Goal: Information Seeking & Learning: Learn about a topic

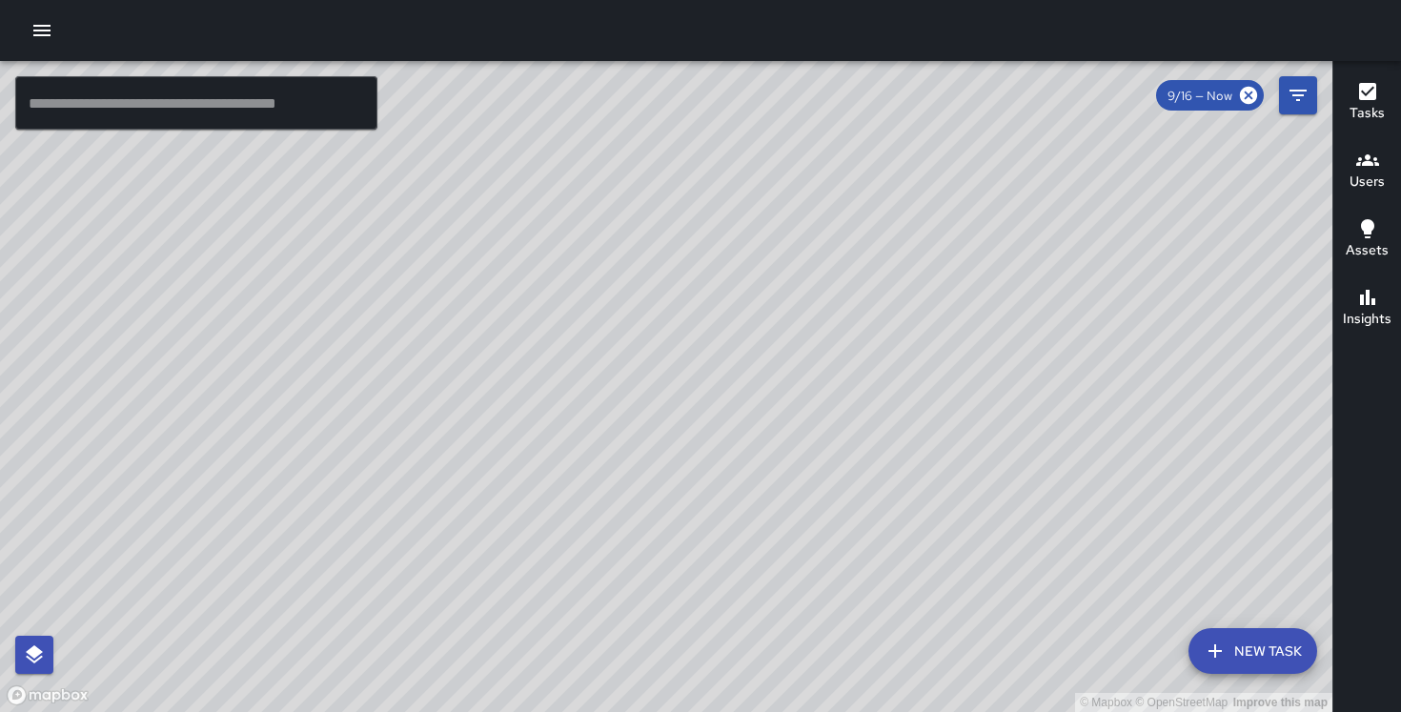
drag, startPoint x: 475, startPoint y: 412, endPoint x: 392, endPoint y: 235, distance: 195.2
click at [392, 235] on div "© Mapbox © OpenStreetMap Improve this map" at bounding box center [666, 386] width 1332 height 651
click at [46, 23] on icon "button" at bounding box center [41, 30] width 23 height 23
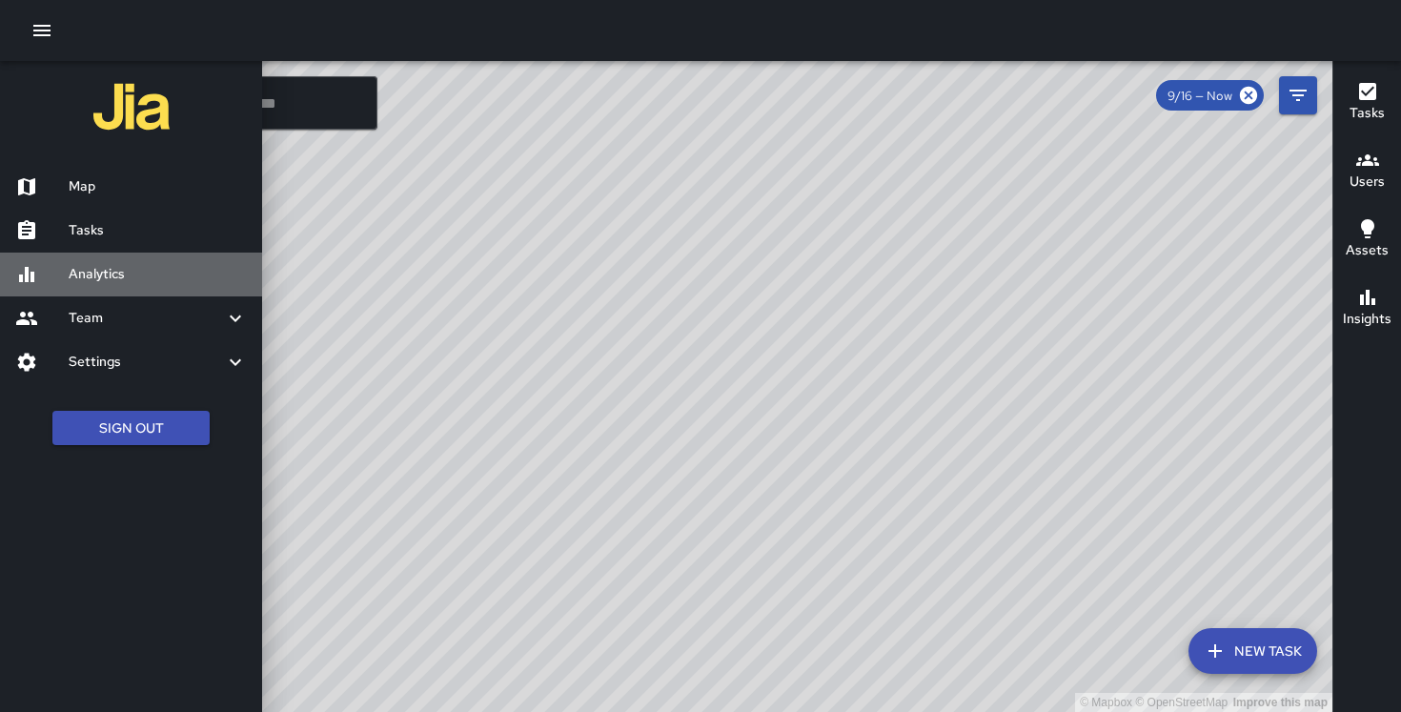
click at [152, 273] on h6 "Analytics" at bounding box center [158, 274] width 178 height 21
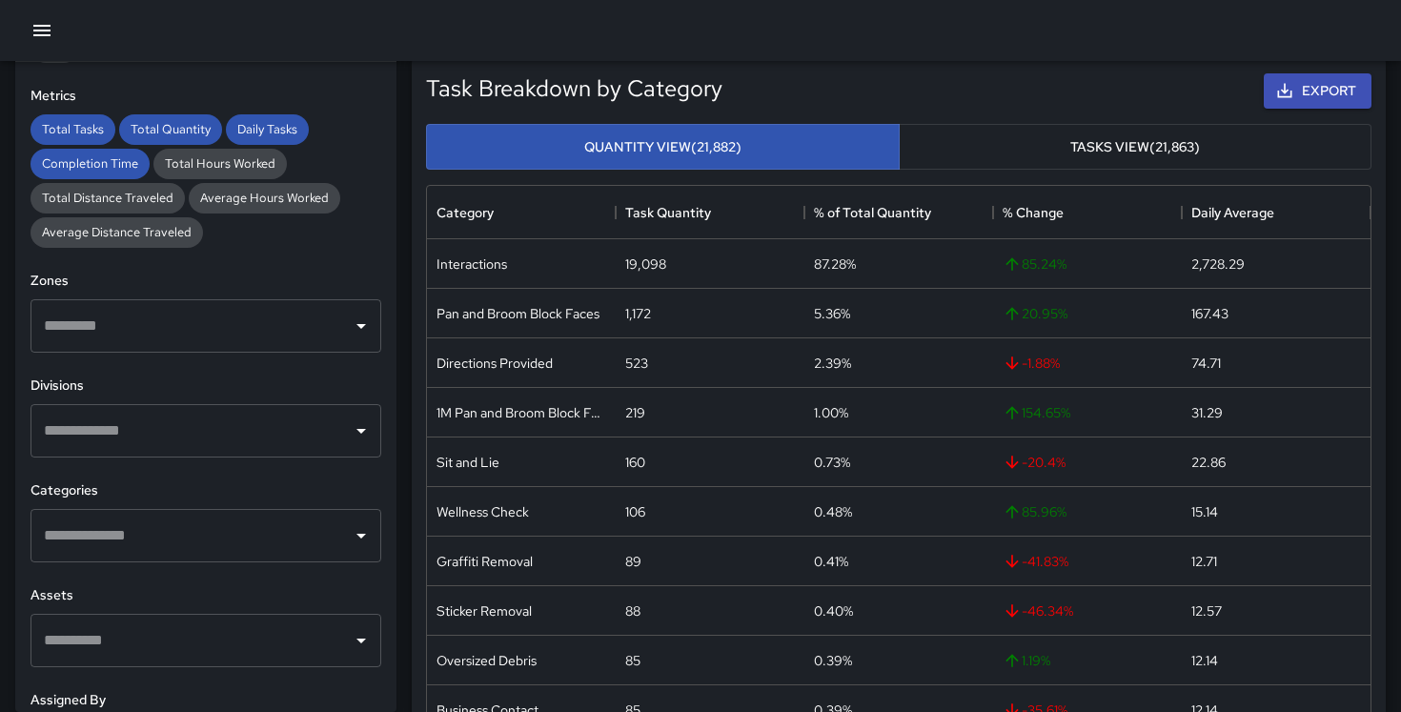
scroll to position [406, 0]
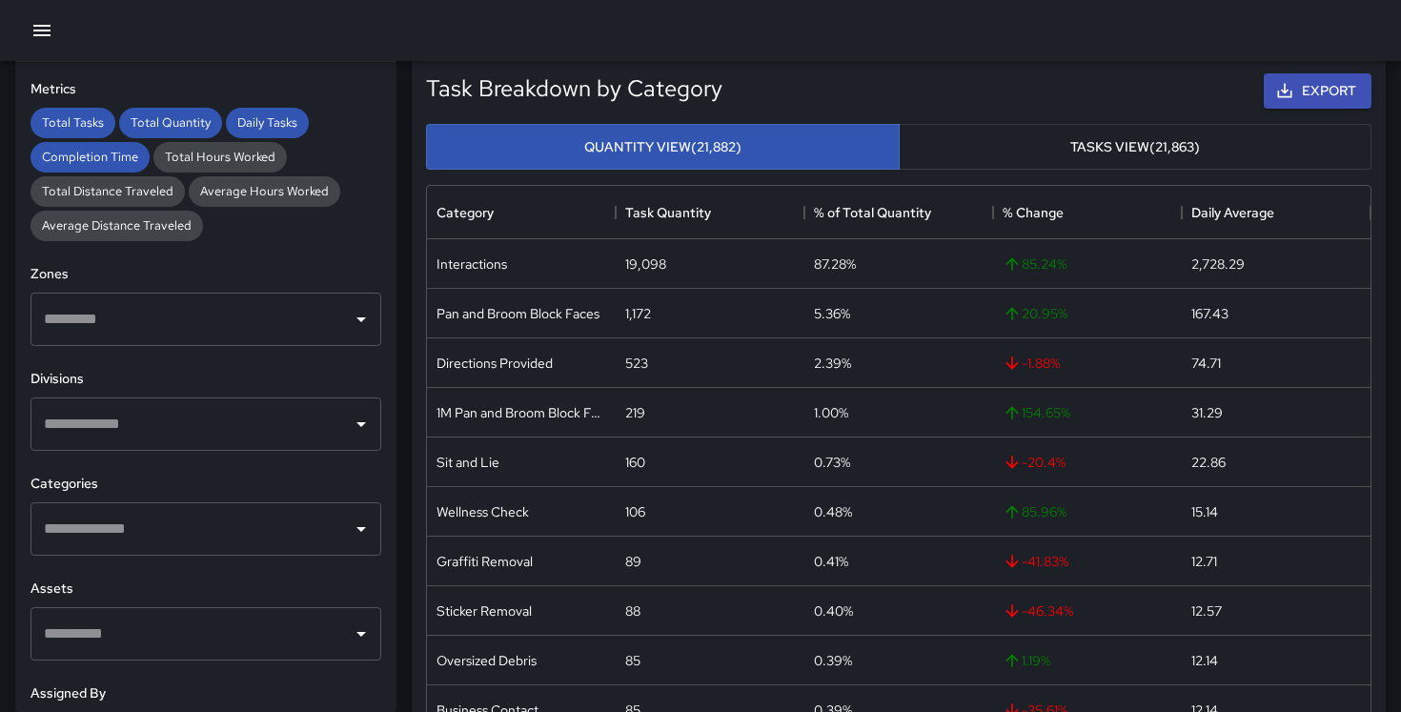
click at [247, 419] on input "text" at bounding box center [191, 424] width 305 height 36
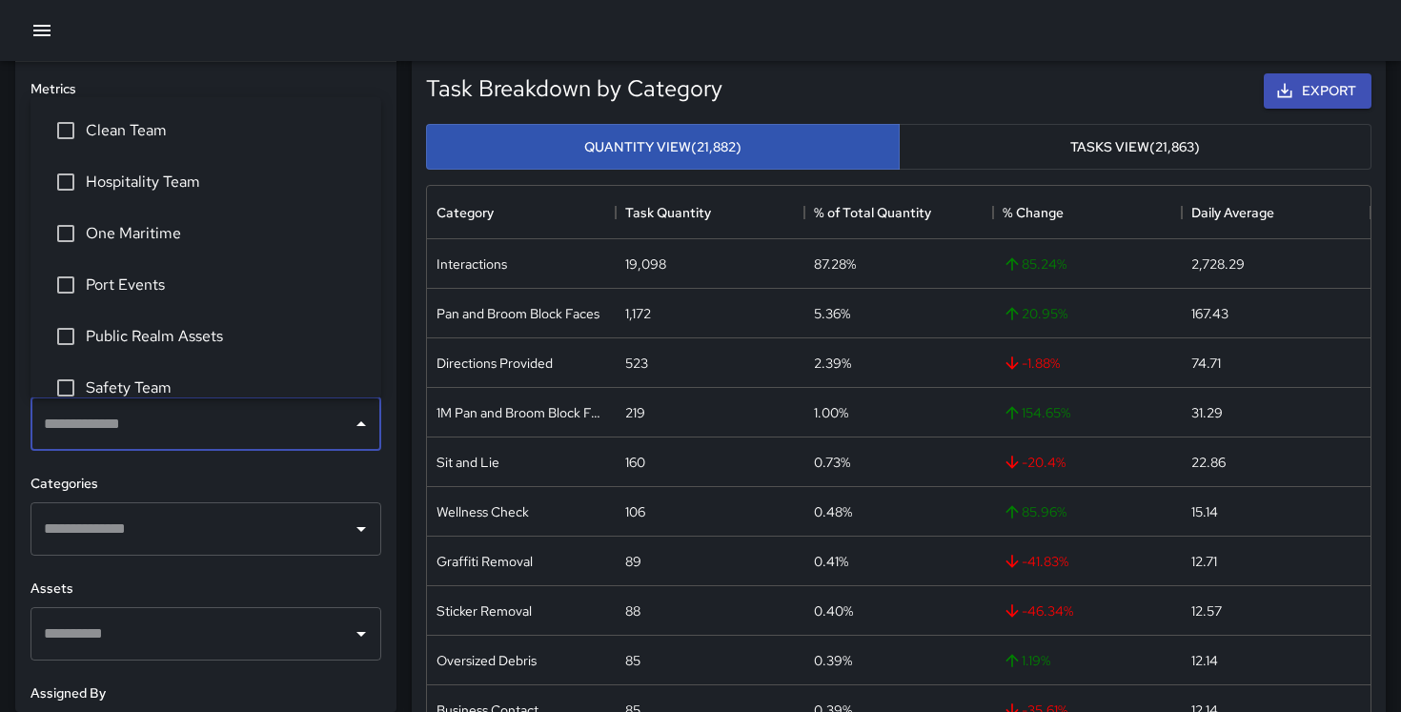
scroll to position [75, 0]
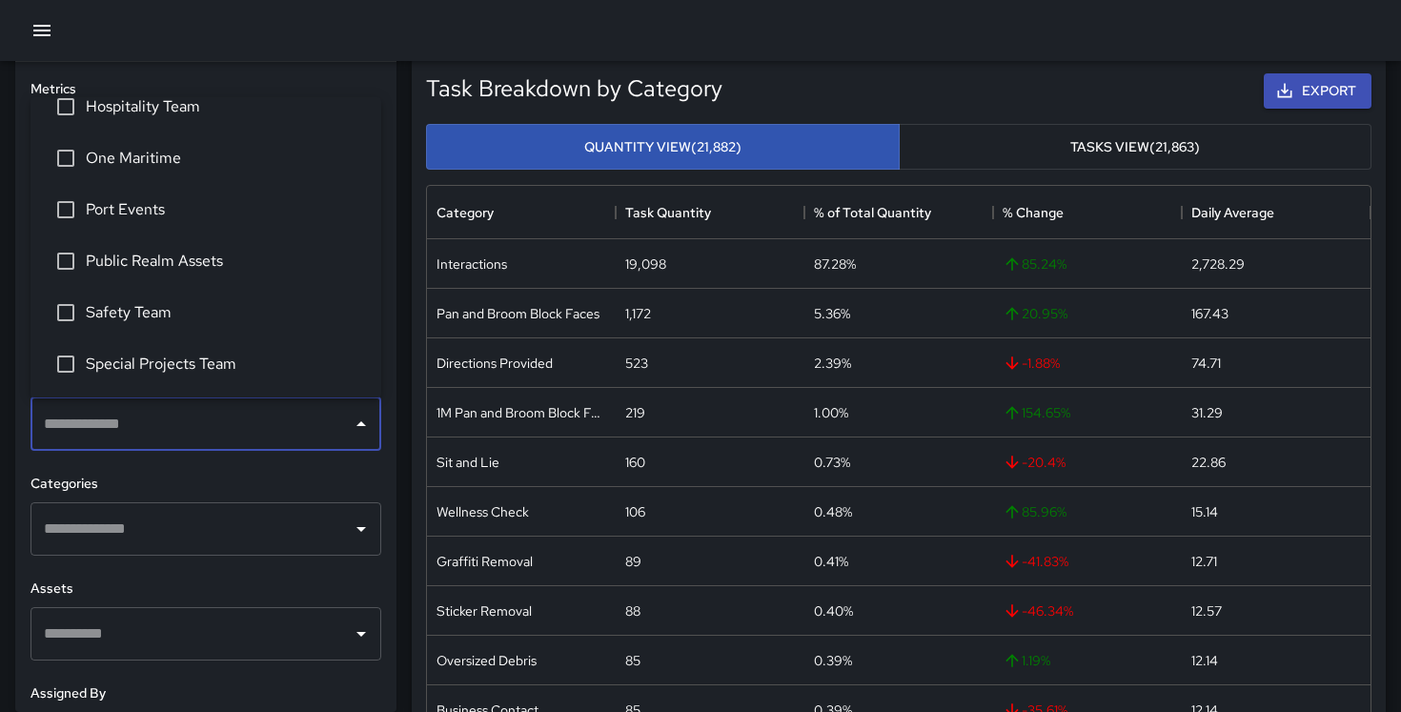
click at [174, 314] on span "Safety Team" at bounding box center [226, 312] width 280 height 23
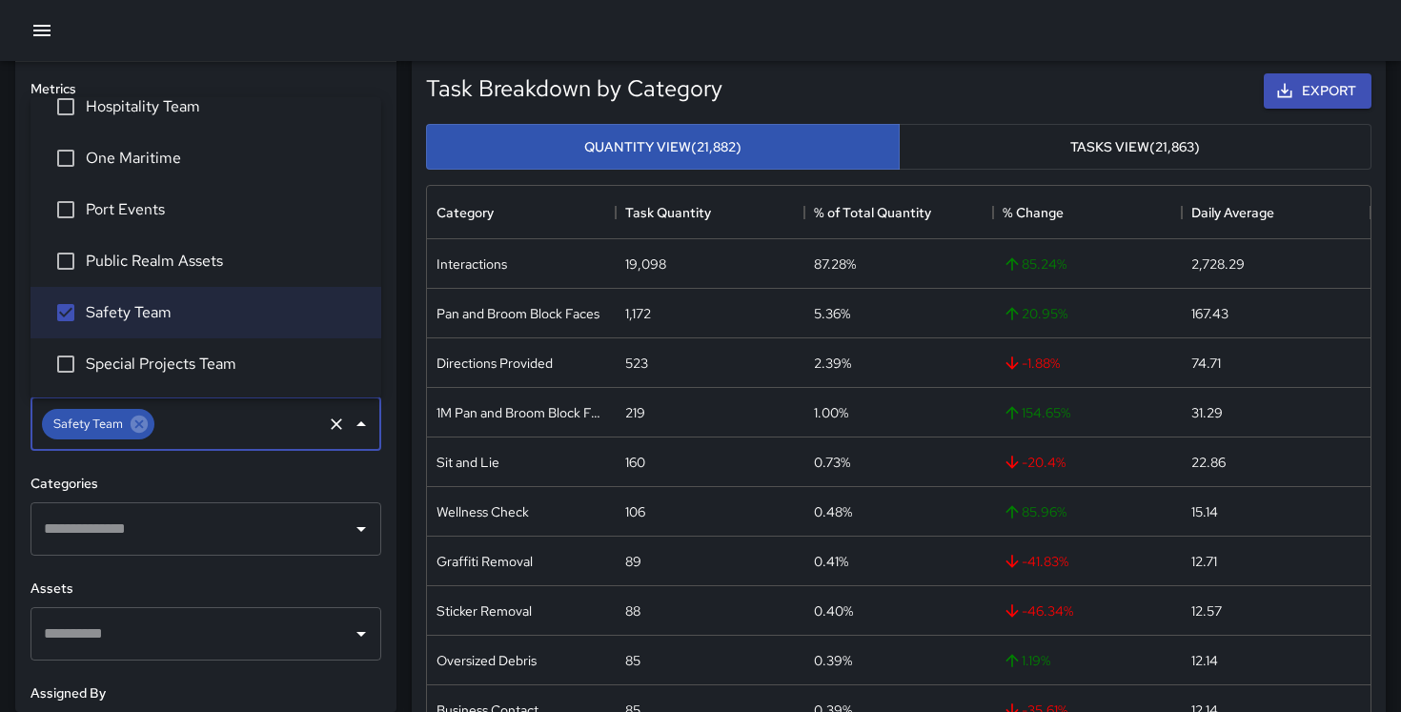
click at [264, 481] on h6 "Categories" at bounding box center [205, 484] width 351 height 21
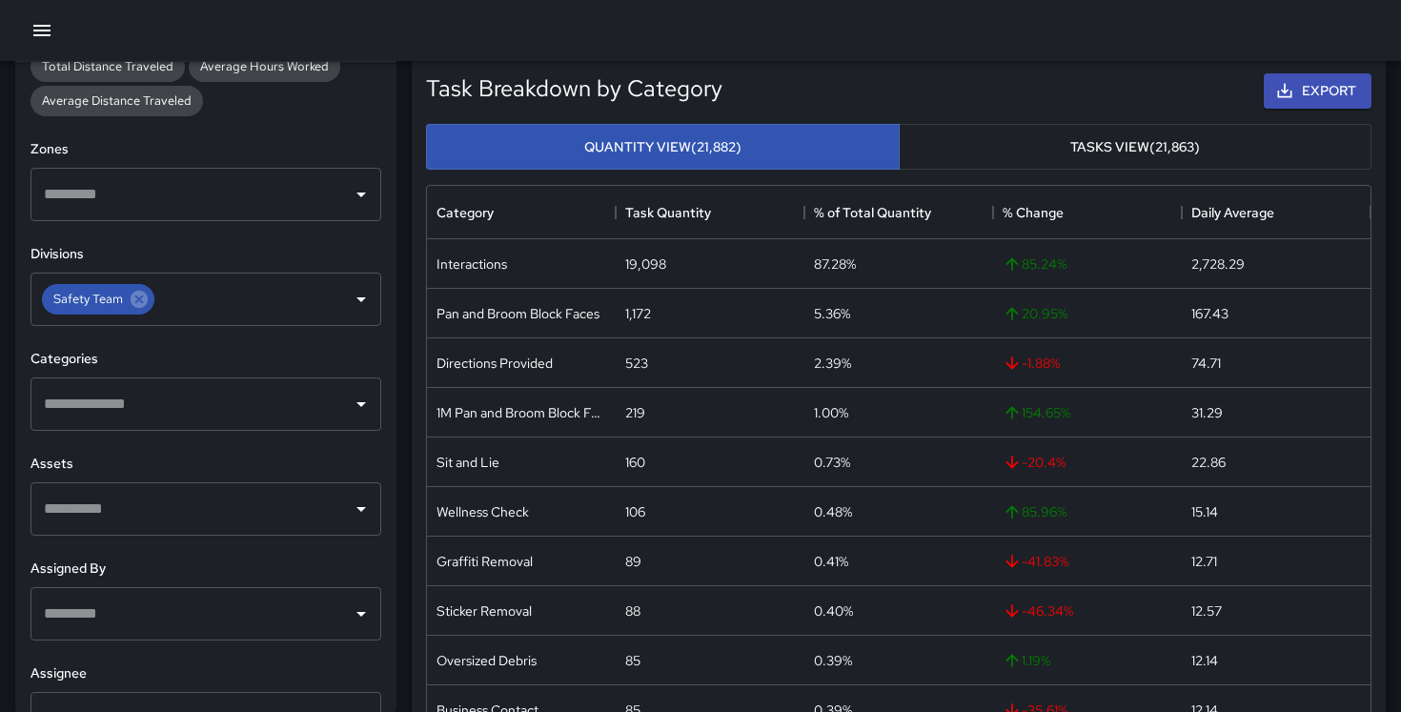
scroll to position [538, 0]
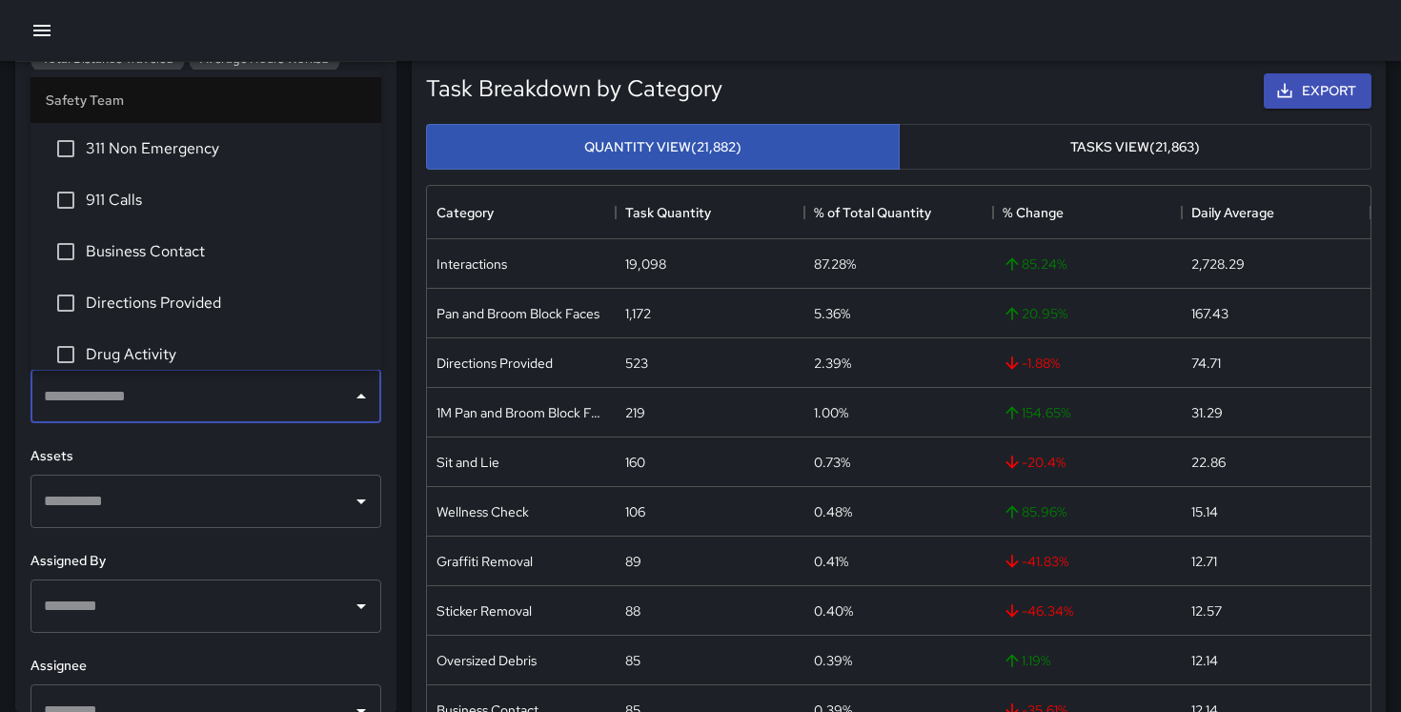
click at [272, 408] on input "text" at bounding box center [191, 396] width 305 height 36
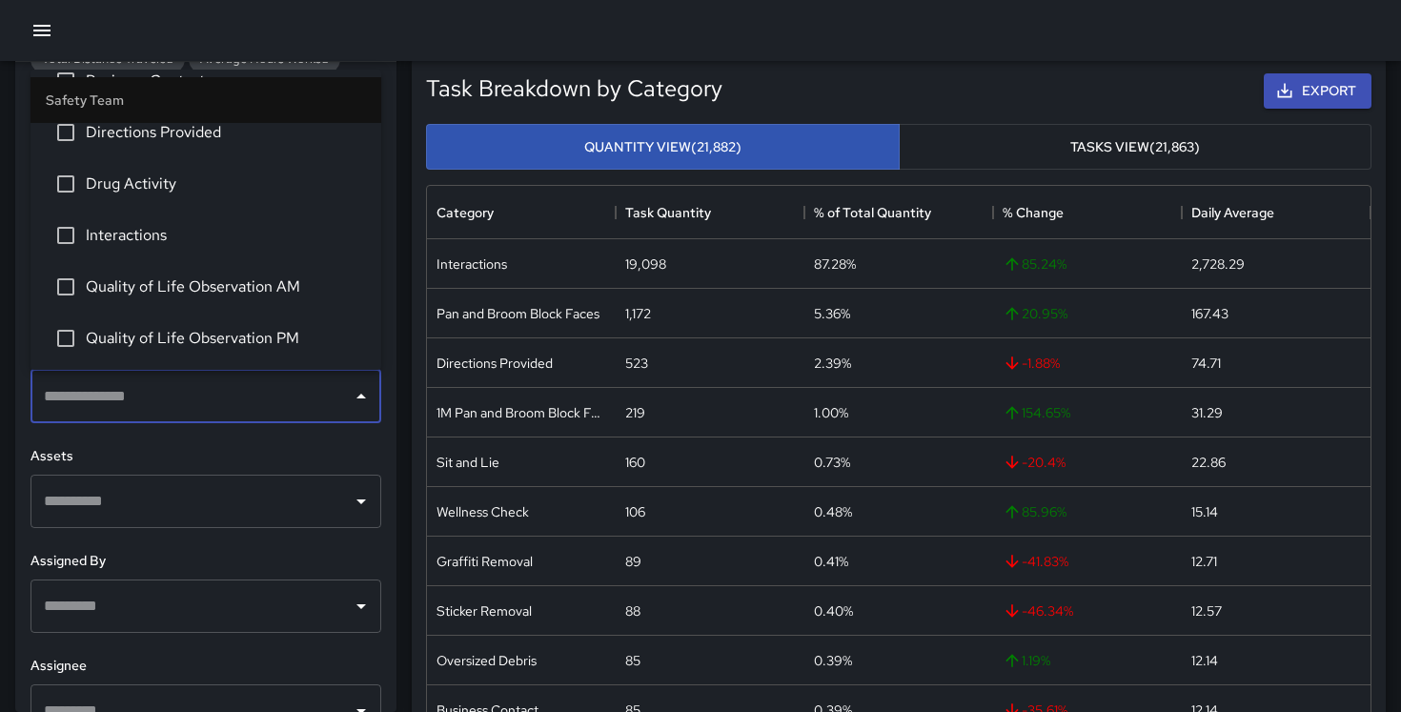
scroll to position [166, 0]
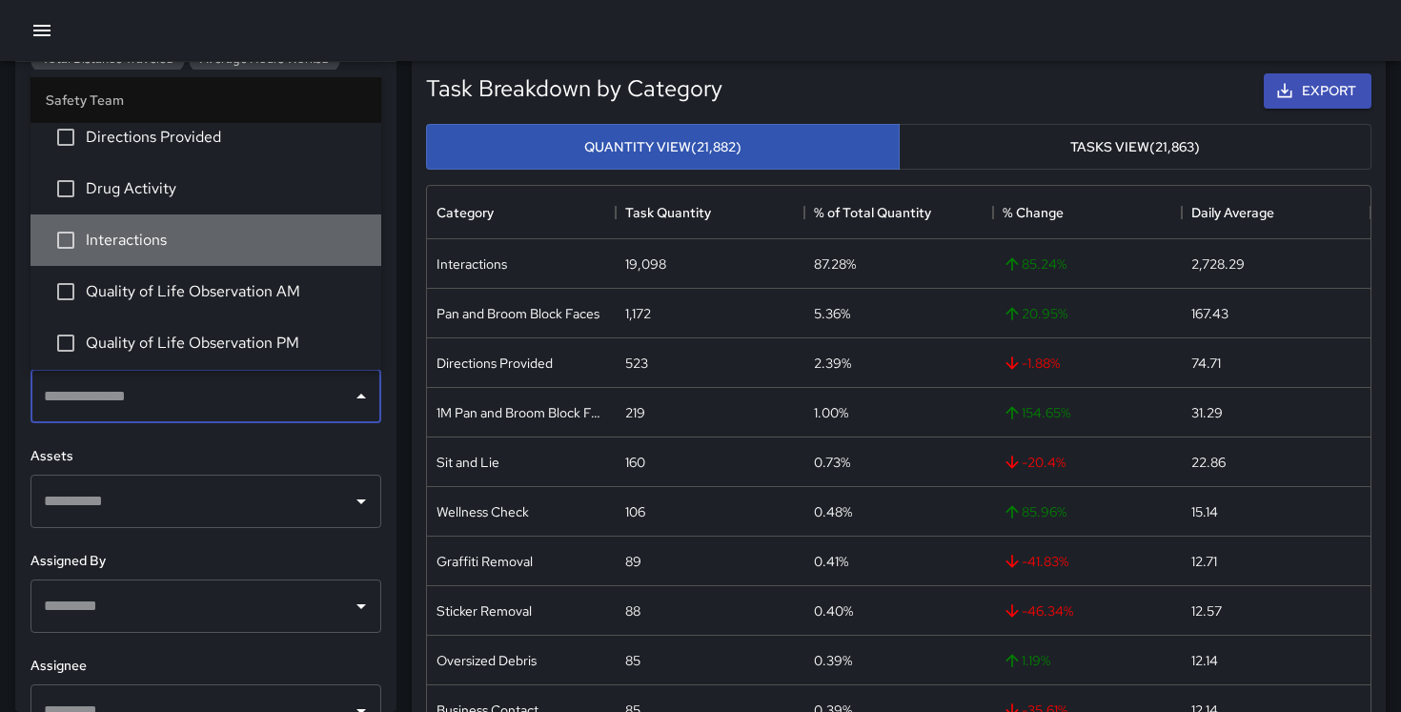
click at [229, 250] on span "Interactions" at bounding box center [226, 240] width 280 height 23
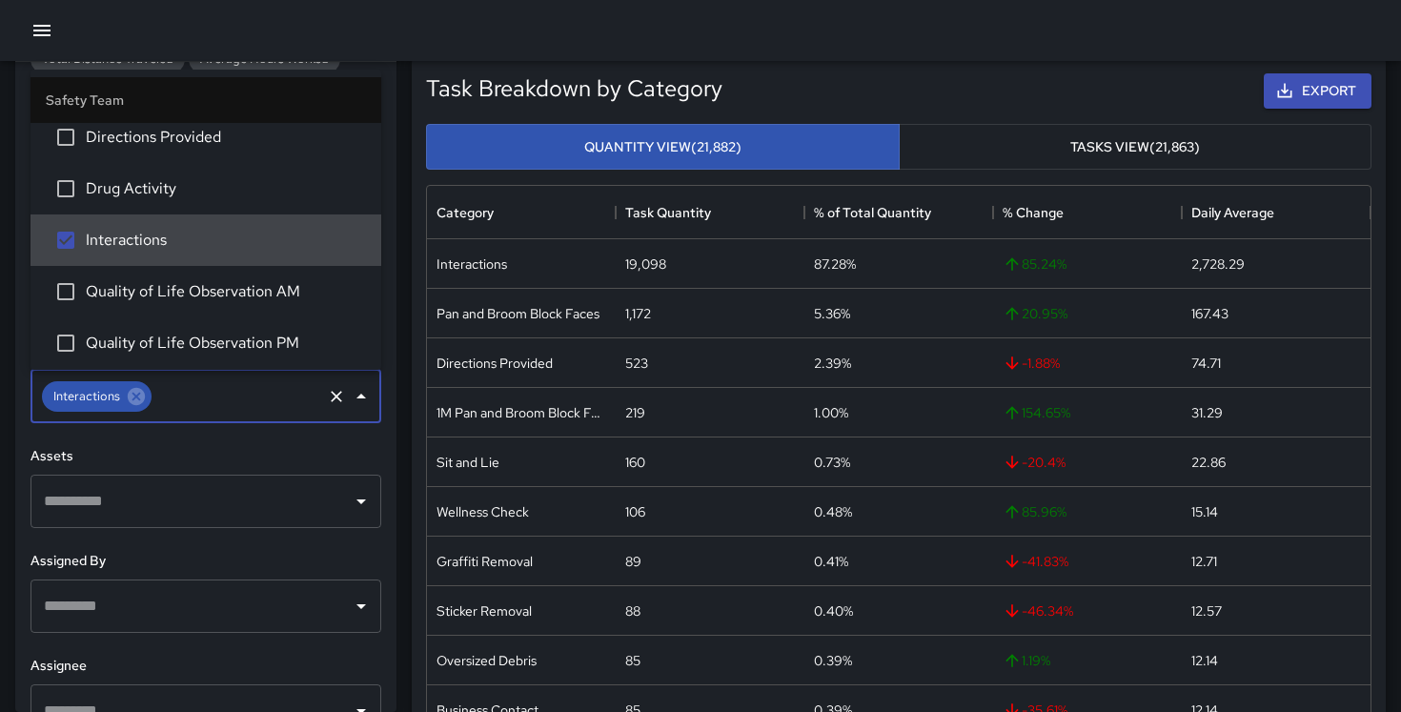
click at [211, 300] on span "Quality of Life Observation AM" at bounding box center [226, 291] width 280 height 23
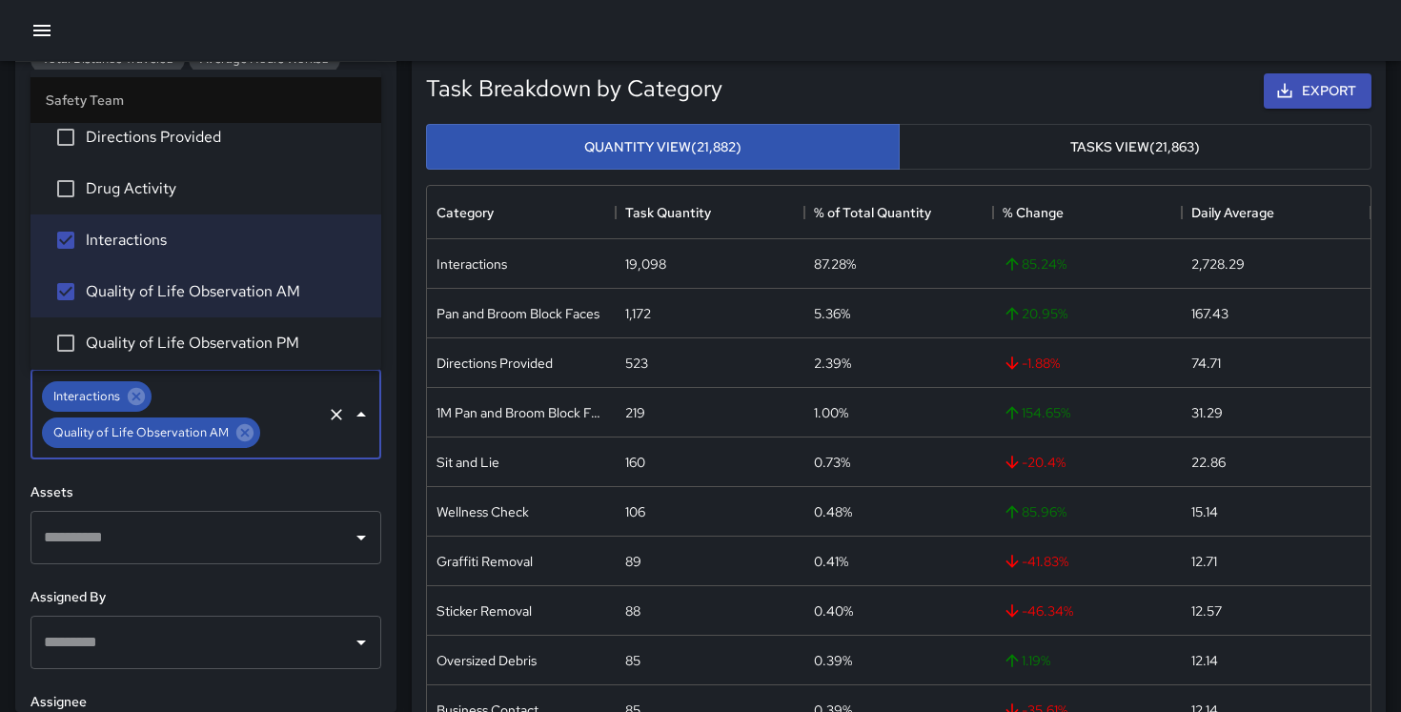
click at [211, 184] on span "Drug Activity" at bounding box center [226, 188] width 280 height 23
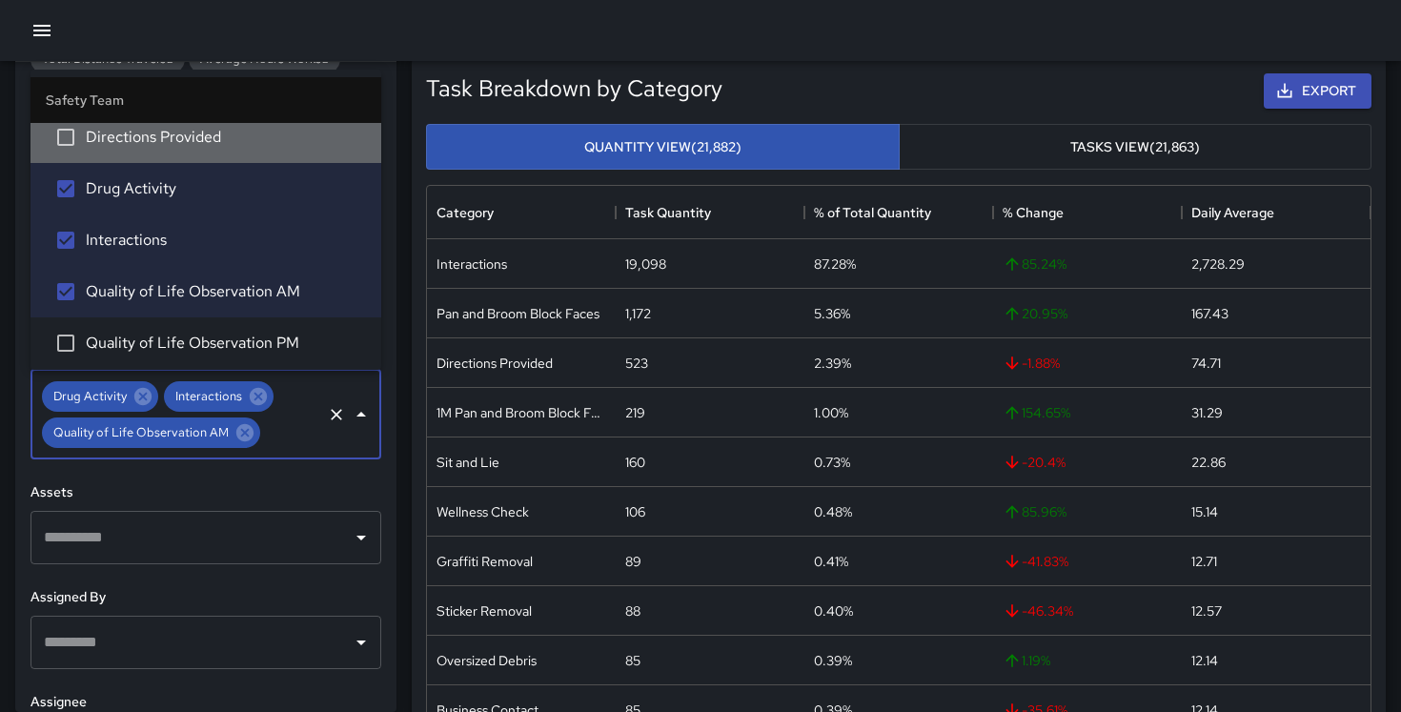
click at [211, 136] on span "Directions Provided" at bounding box center [226, 137] width 280 height 23
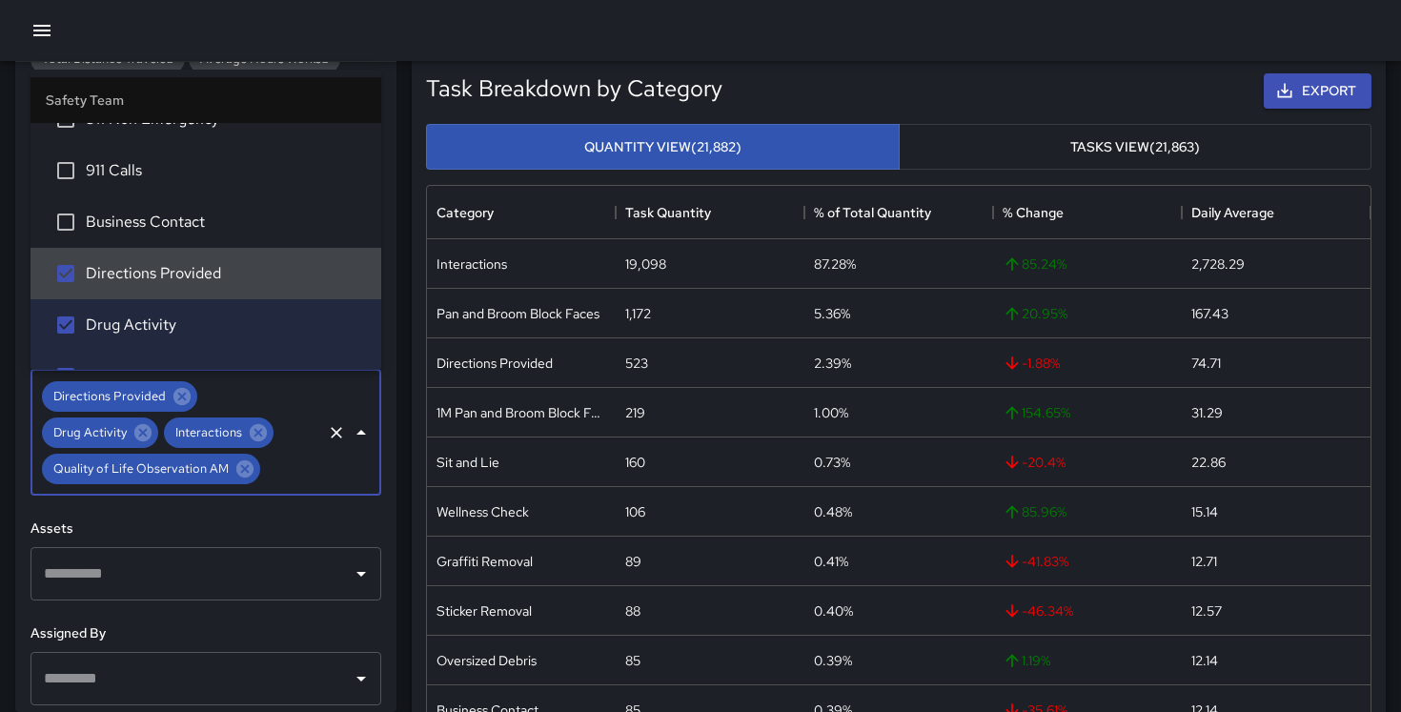
scroll to position [14, 0]
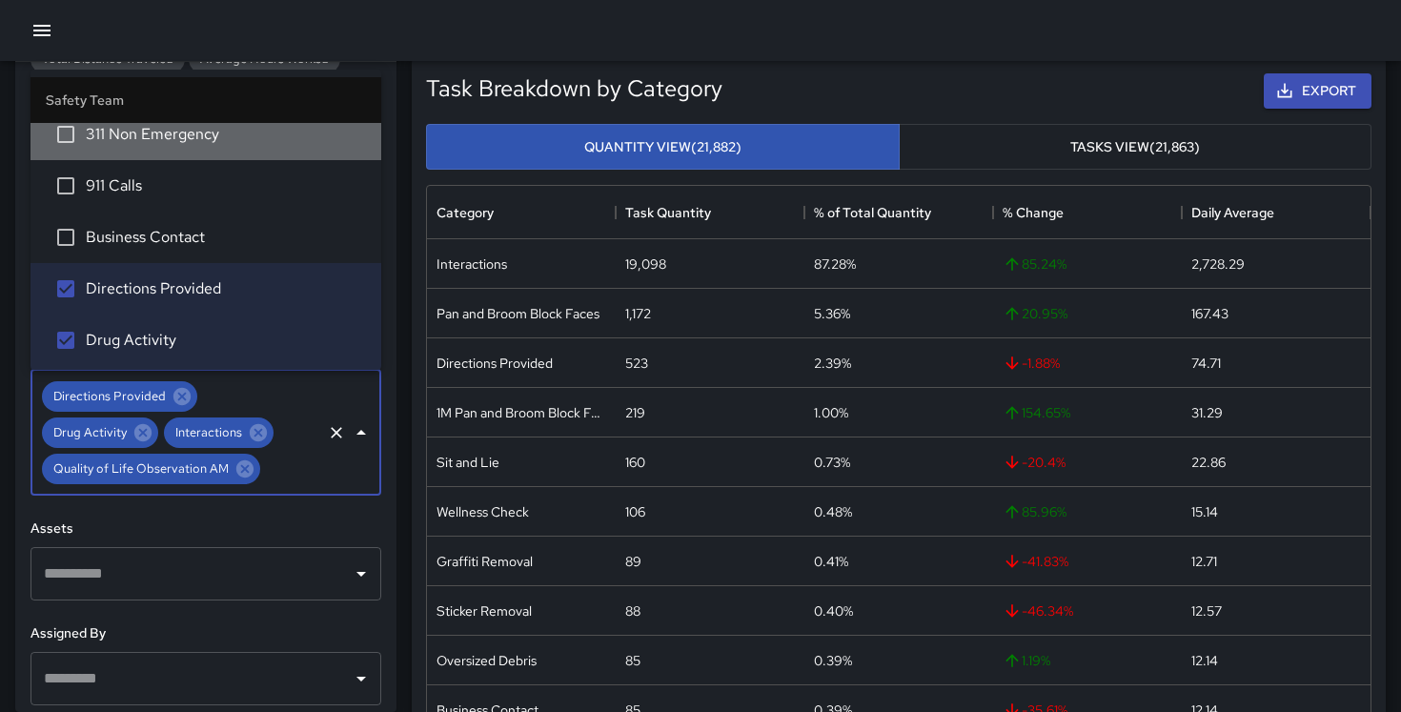
click at [192, 149] on li "311 Non Emergency" at bounding box center [205, 134] width 351 height 51
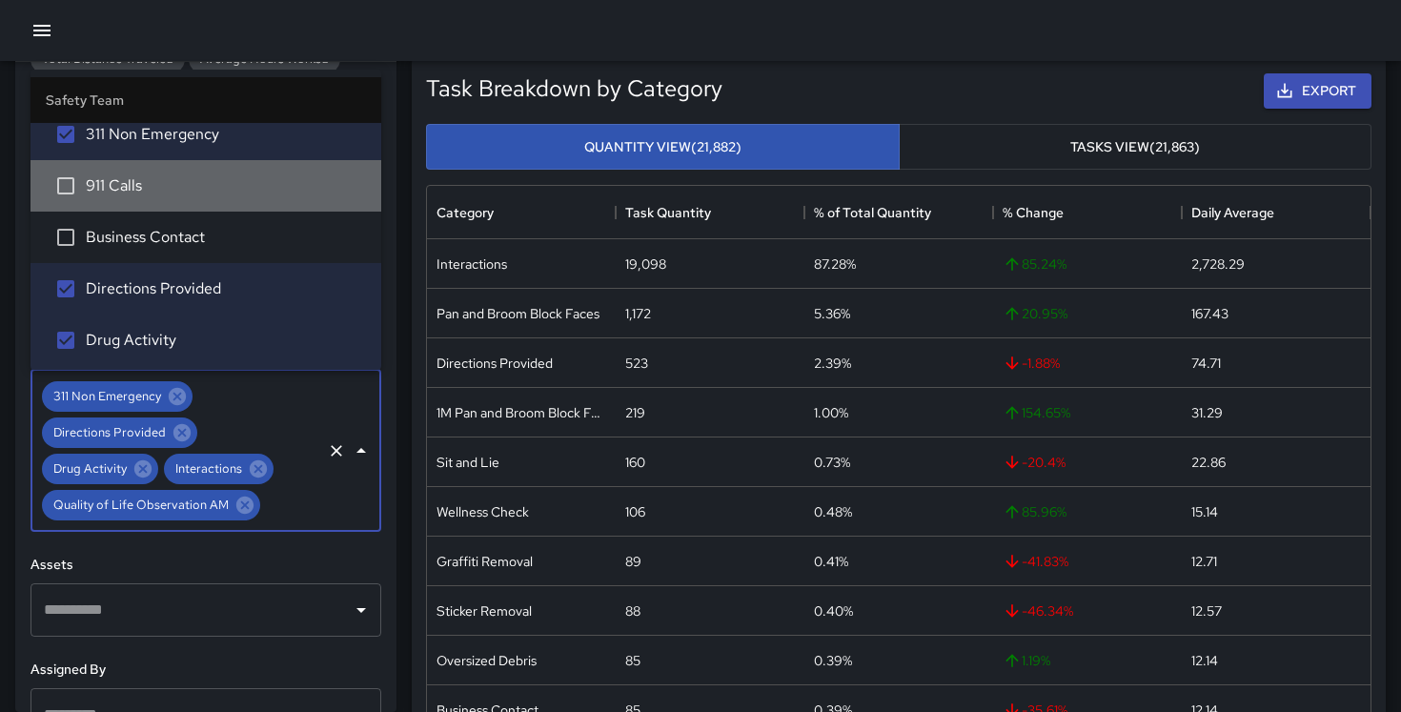
click at [195, 180] on span "911 Calls" at bounding box center [226, 185] width 280 height 23
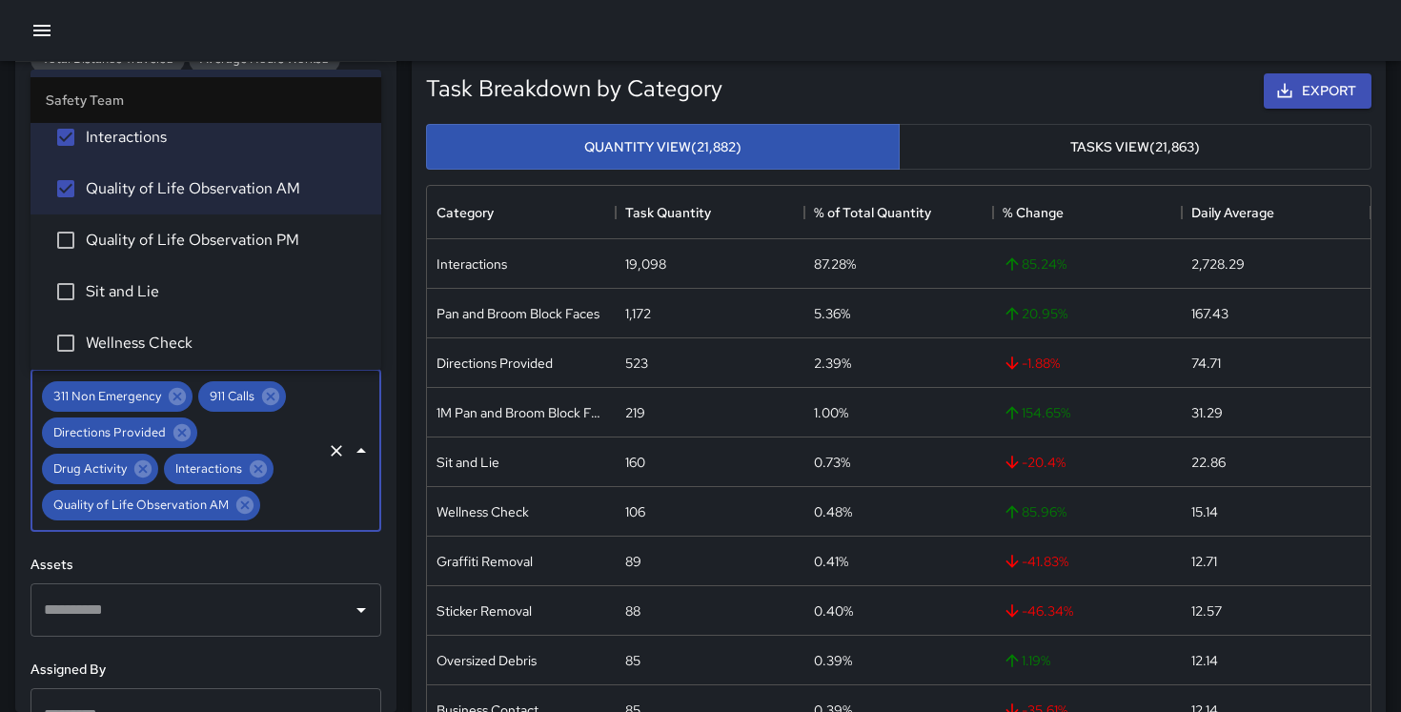
scroll to position [275, 0]
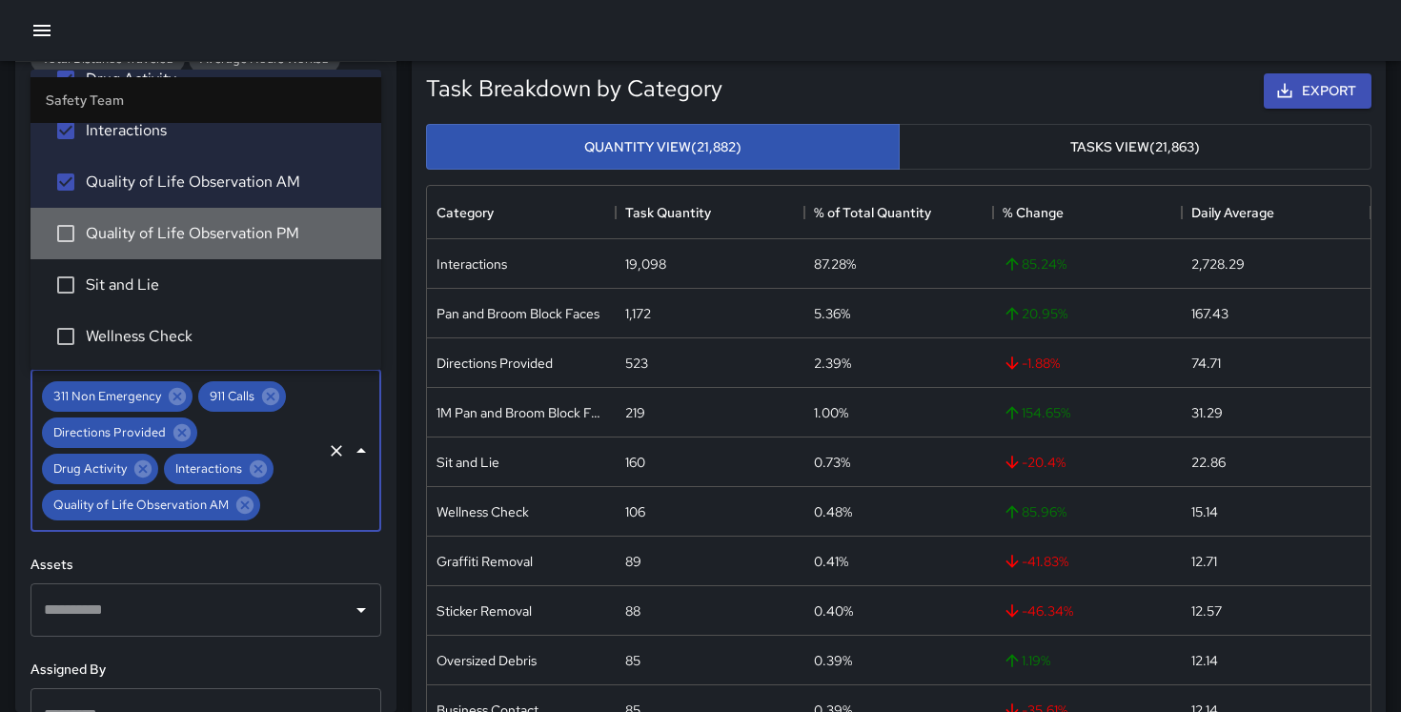
click at [188, 235] on span "Quality of Life Observation PM" at bounding box center [226, 233] width 280 height 23
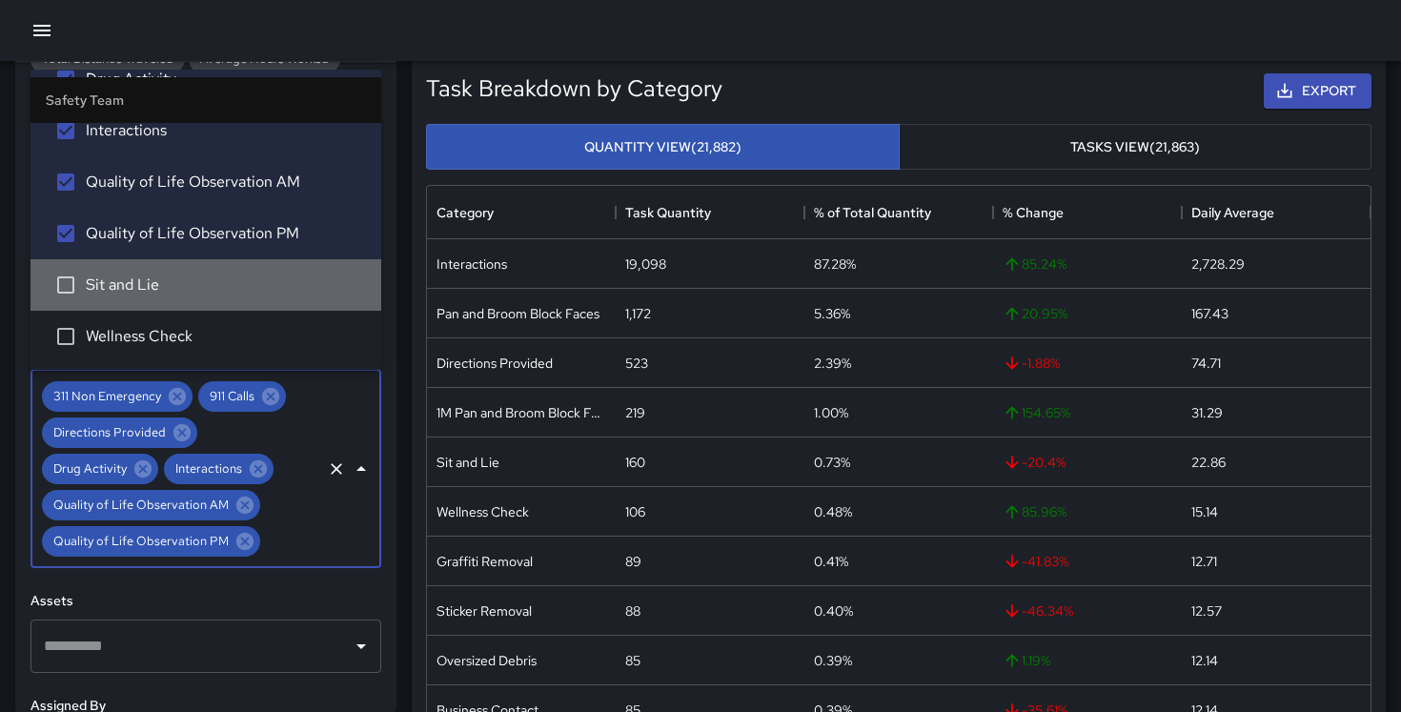
click at [187, 280] on span "Sit and Lie" at bounding box center [226, 284] width 280 height 23
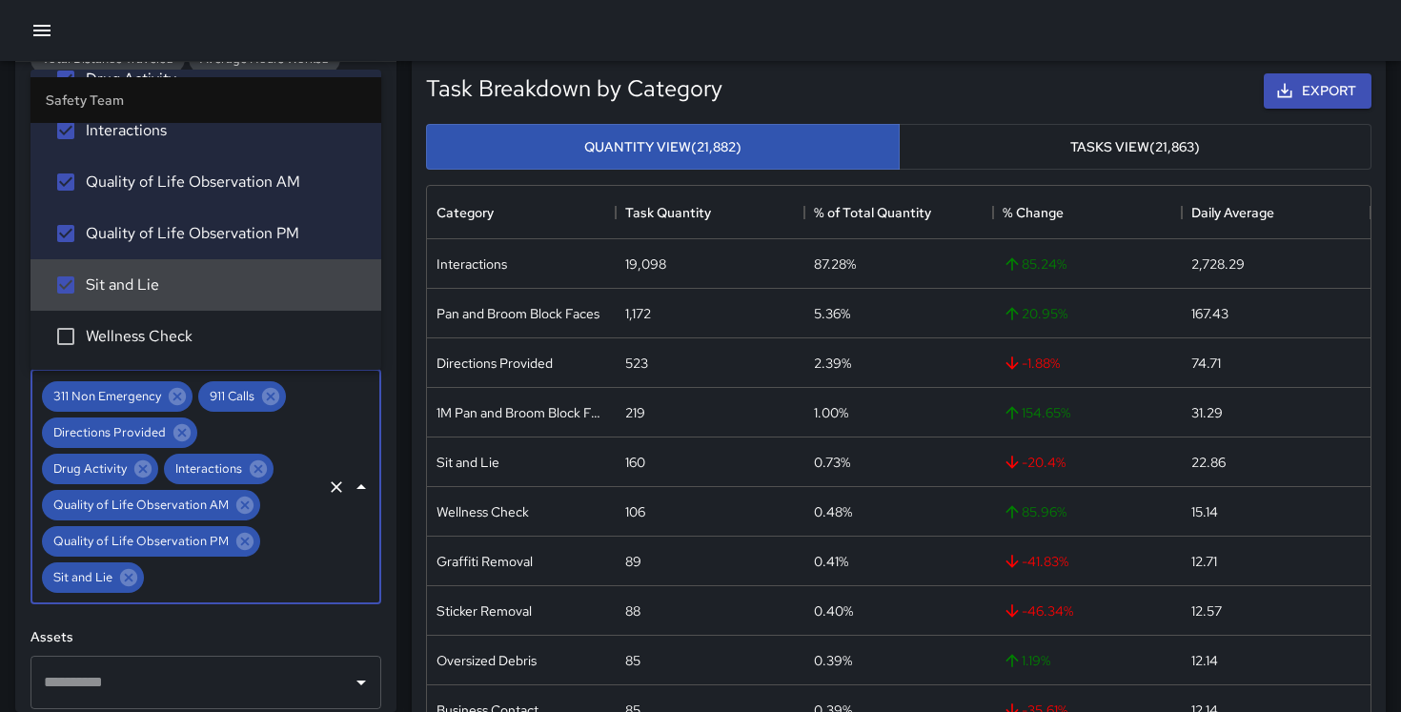
click at [187, 323] on li "Wellness Check" at bounding box center [205, 336] width 351 height 51
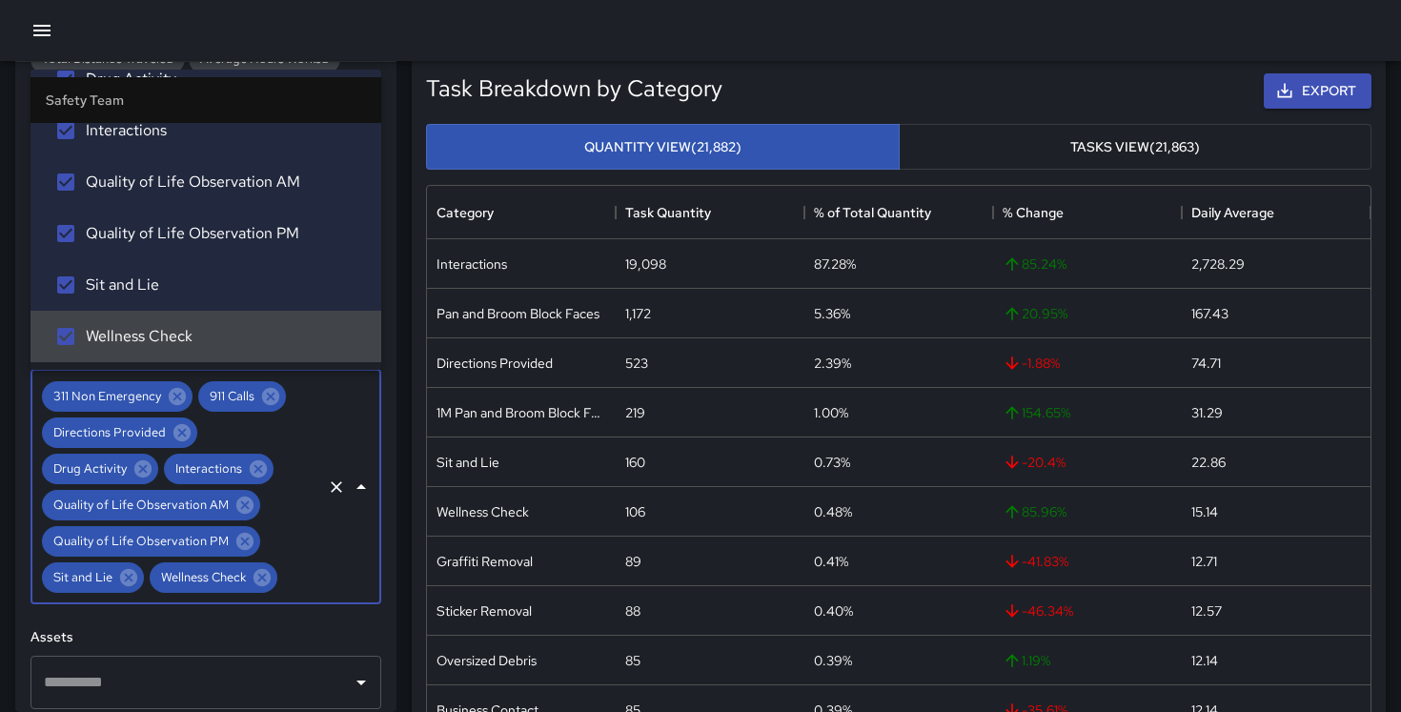
click at [232, 621] on div "**********" at bounding box center [205, 387] width 381 height 650
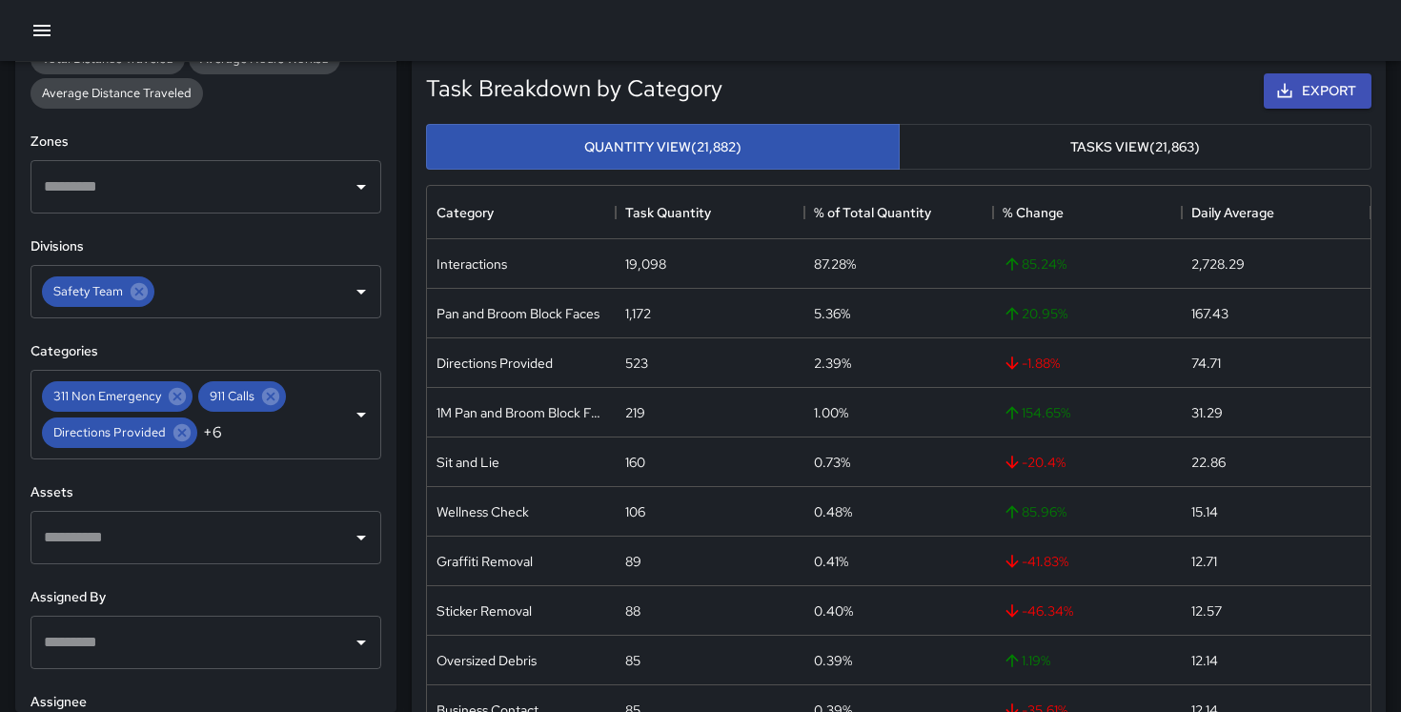
scroll to position [615, 0]
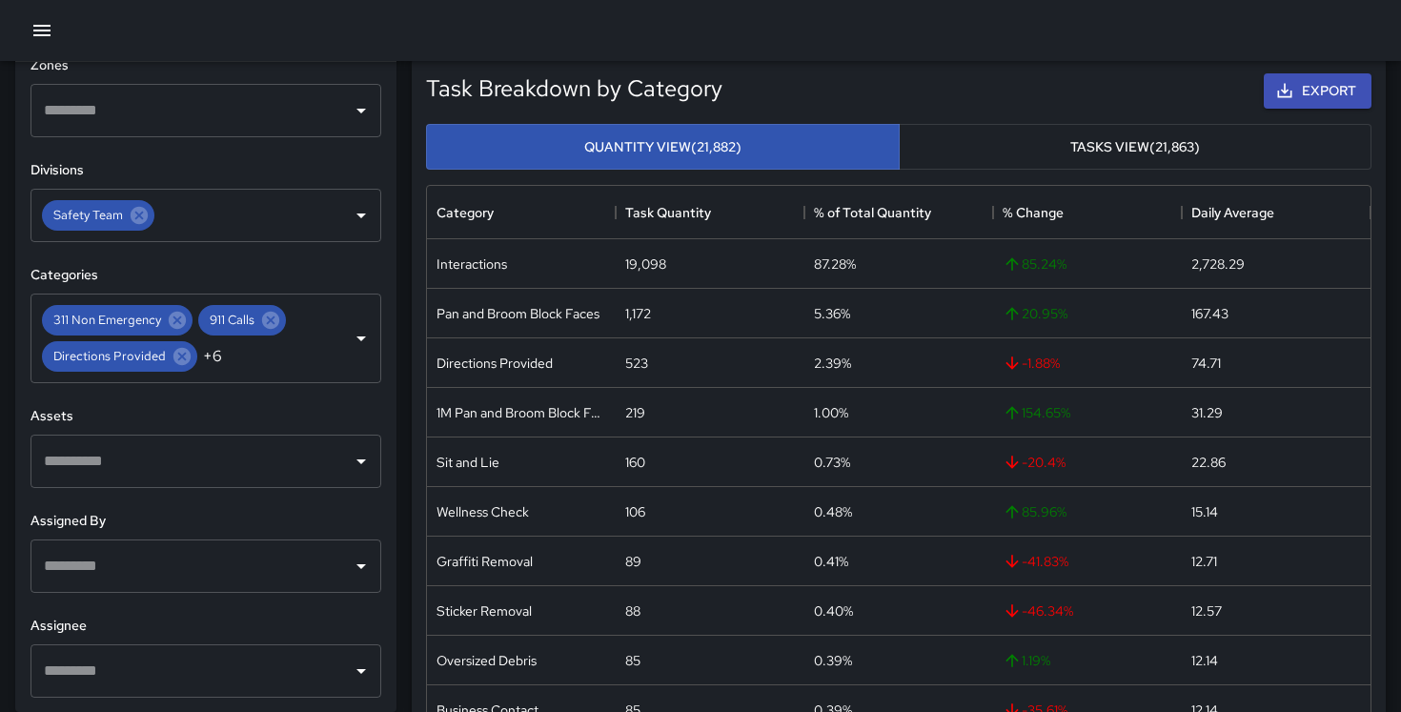
click at [187, 679] on input "text" at bounding box center [191, 671] width 305 height 36
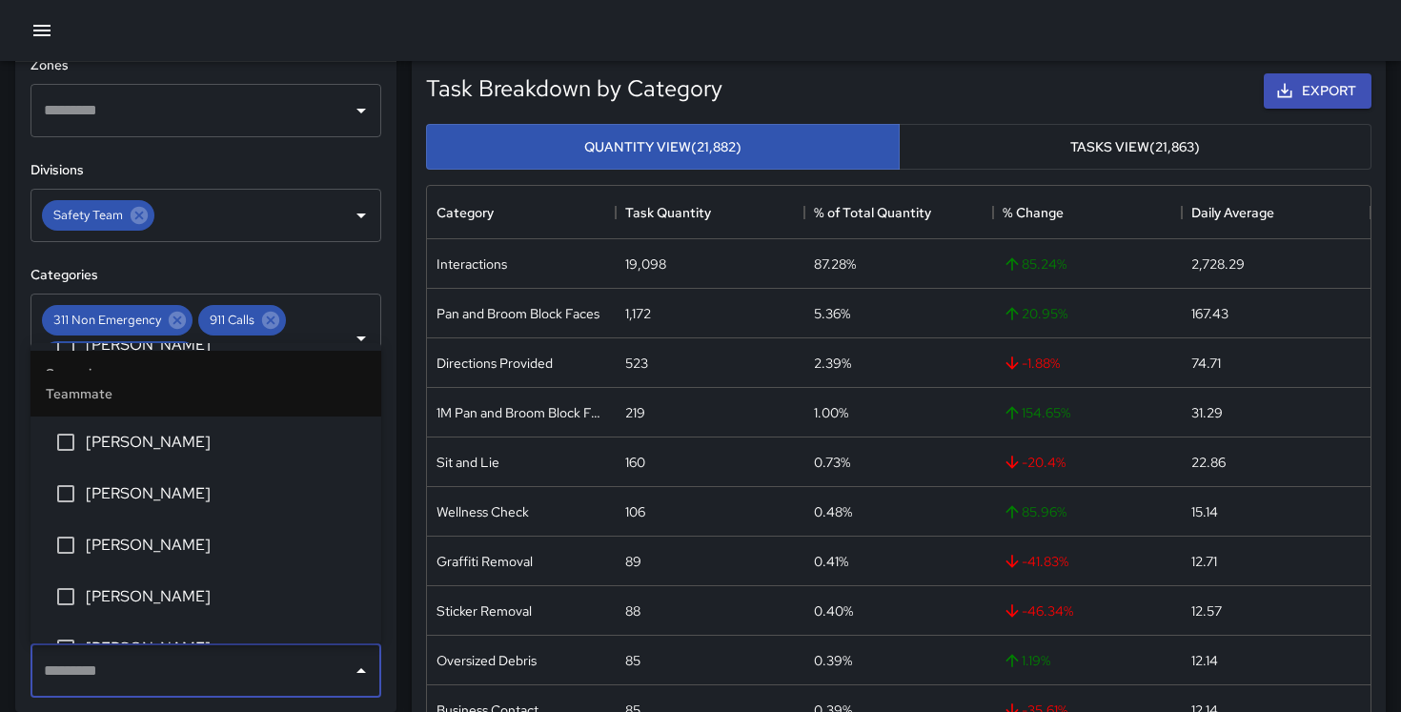
scroll to position [903, 0]
click at [240, 593] on span "[PERSON_NAME]" at bounding box center [226, 593] width 280 height 23
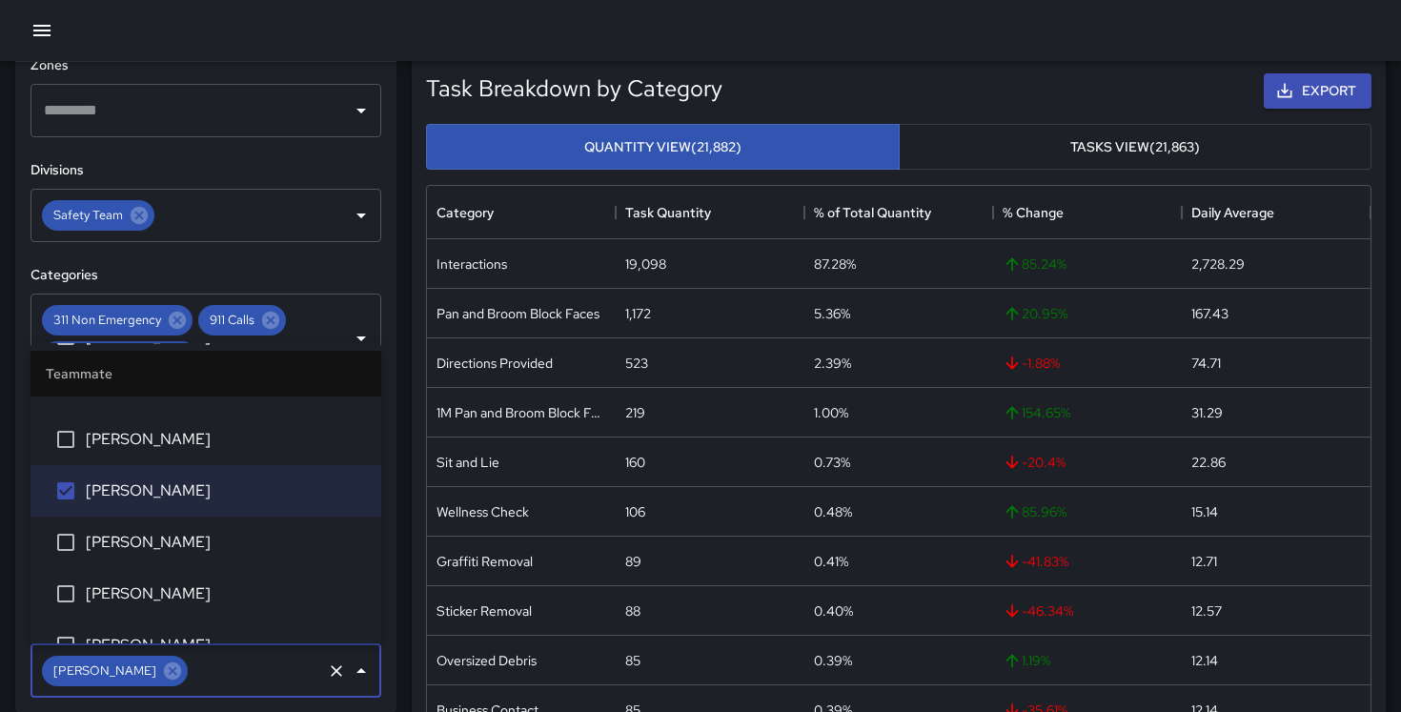
scroll to position [1028, 0]
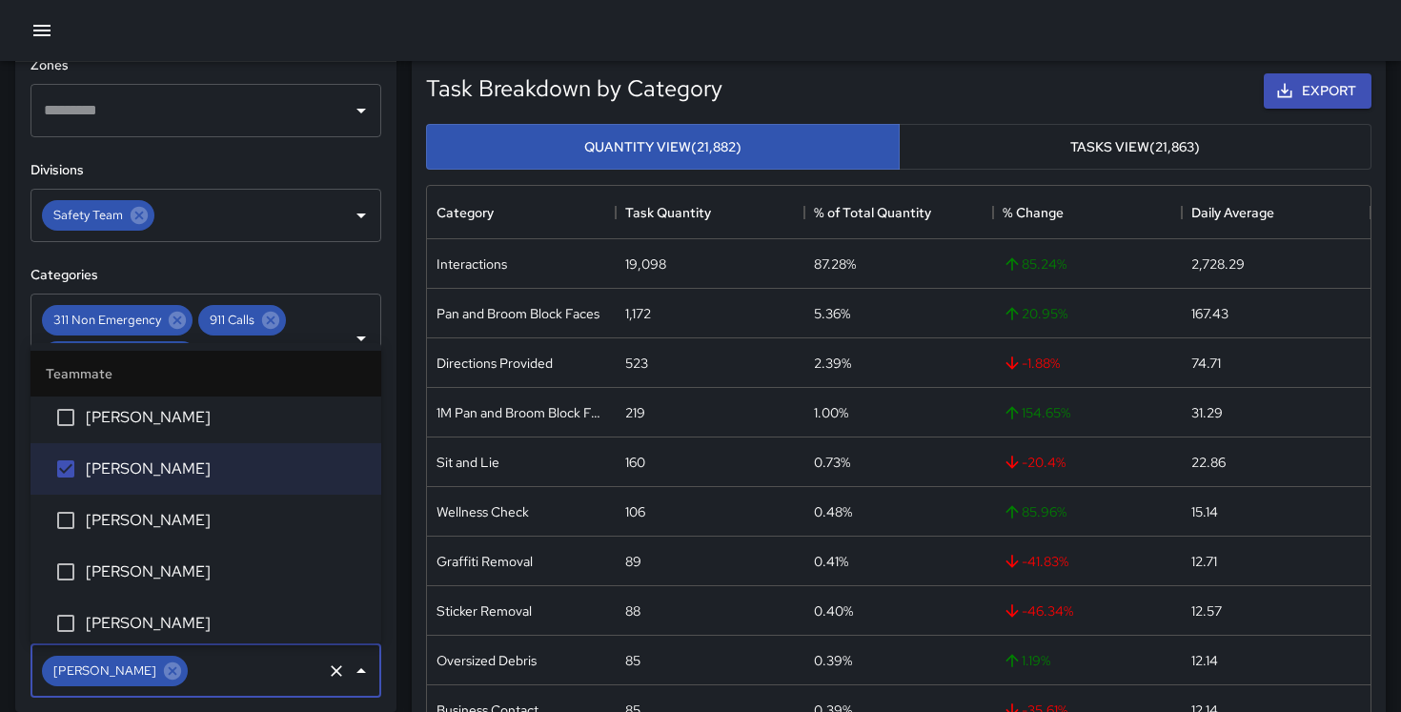
click at [219, 512] on span "[PERSON_NAME]" at bounding box center [226, 520] width 280 height 23
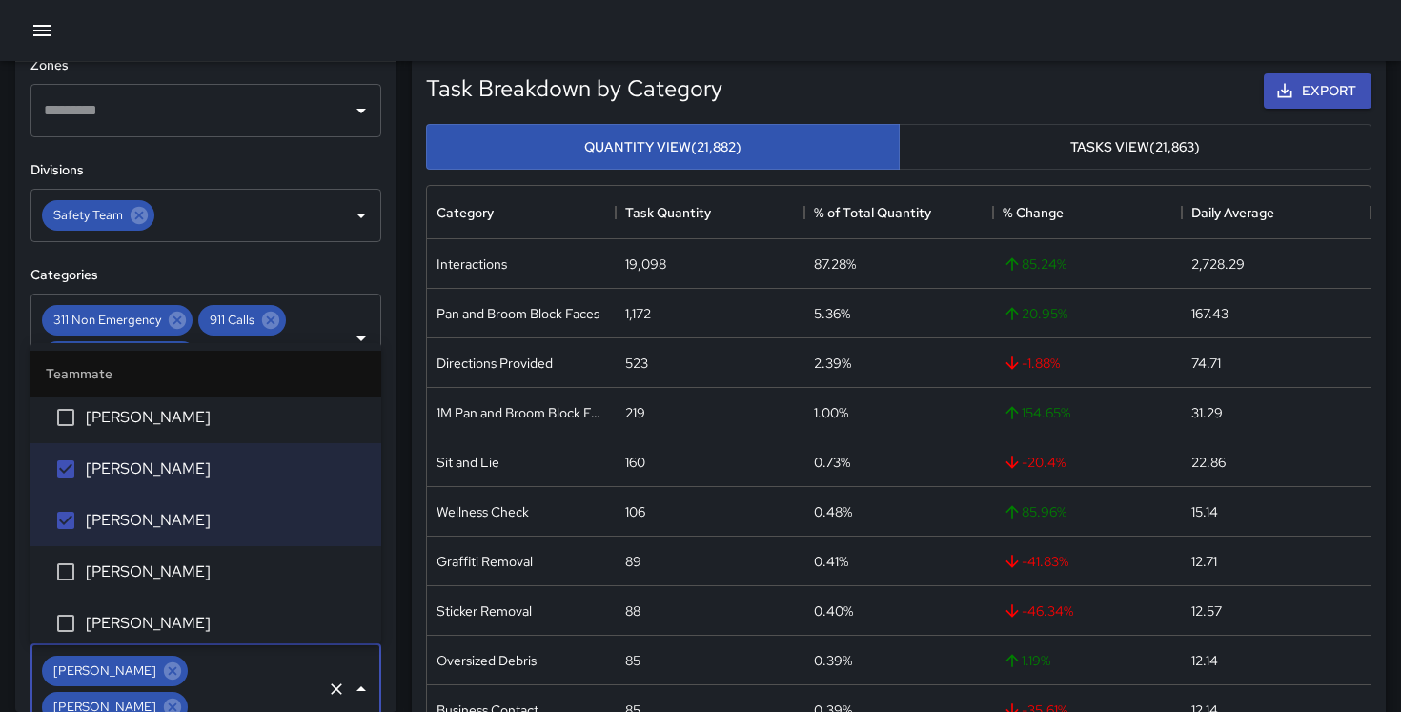
click at [214, 568] on span "[PERSON_NAME]" at bounding box center [226, 571] width 280 height 23
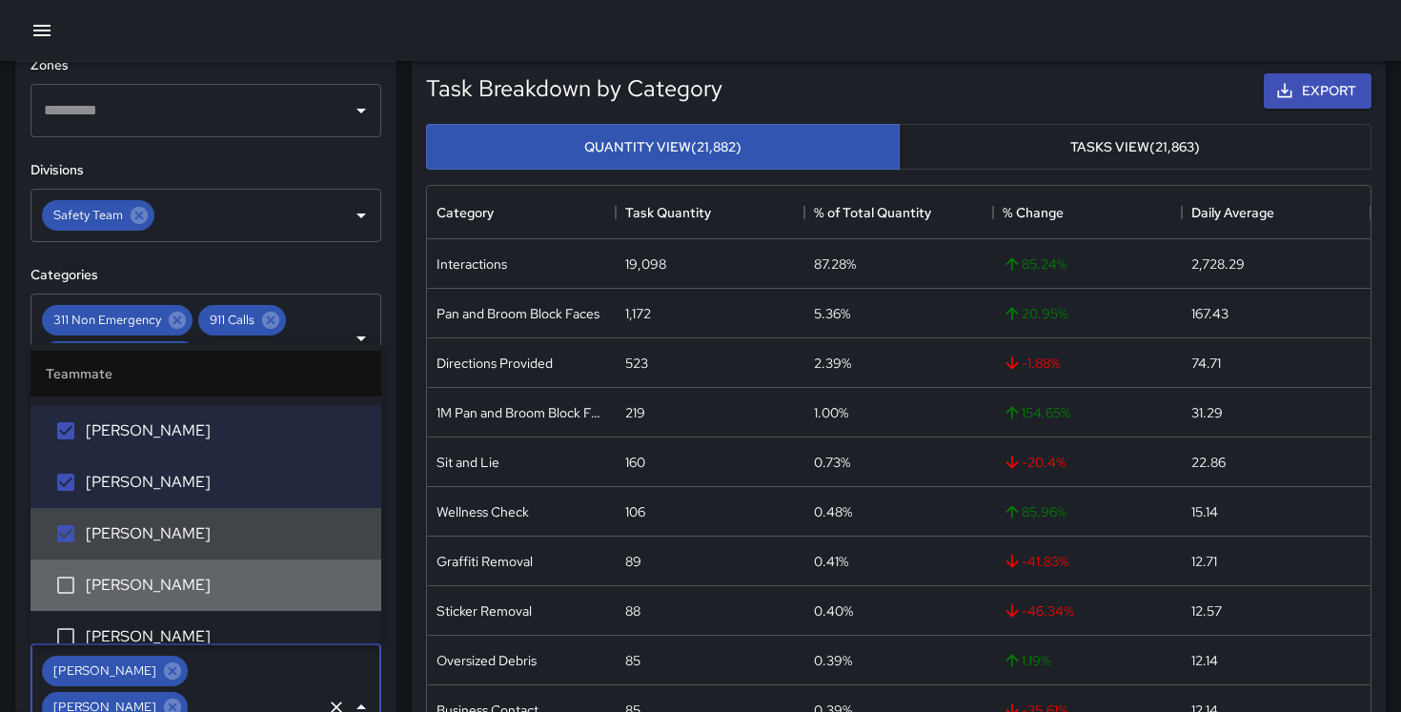
click at [214, 568] on li "[PERSON_NAME]" at bounding box center [205, 584] width 351 height 51
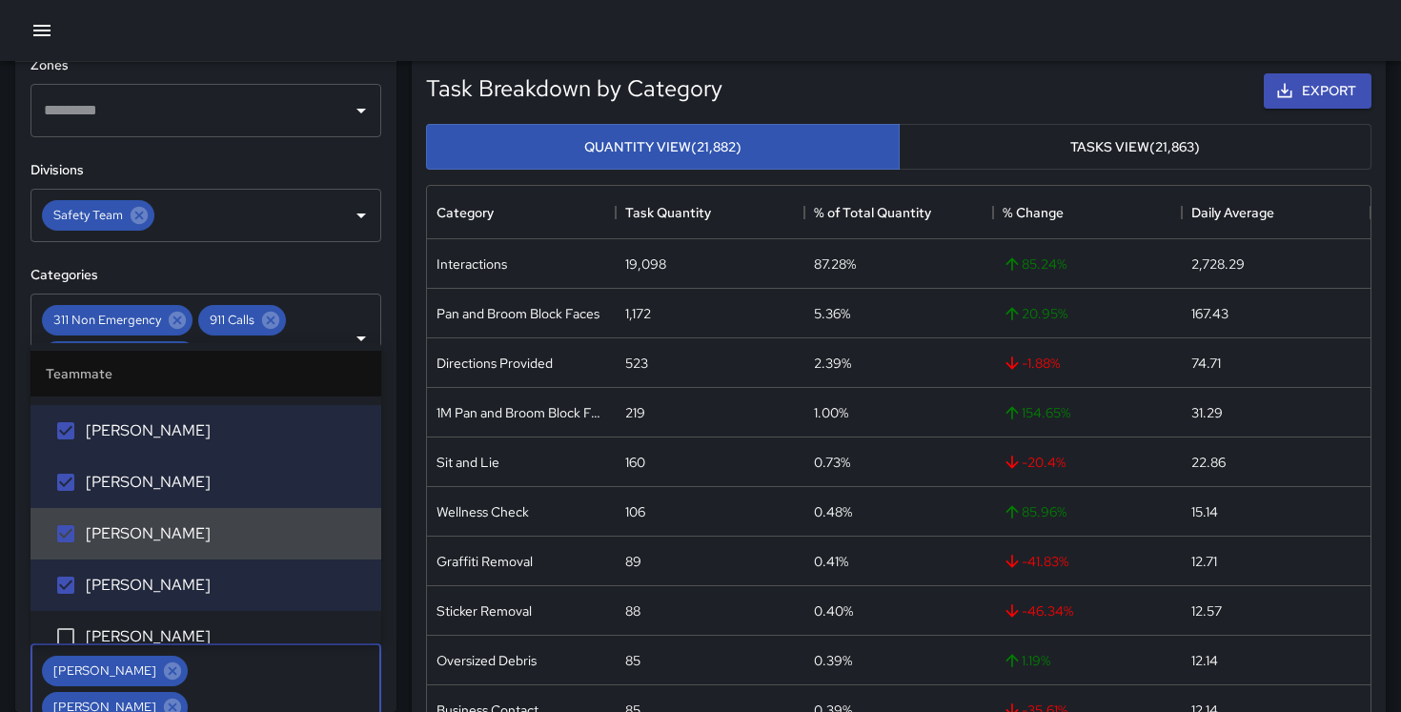
scroll to position [1171, 0]
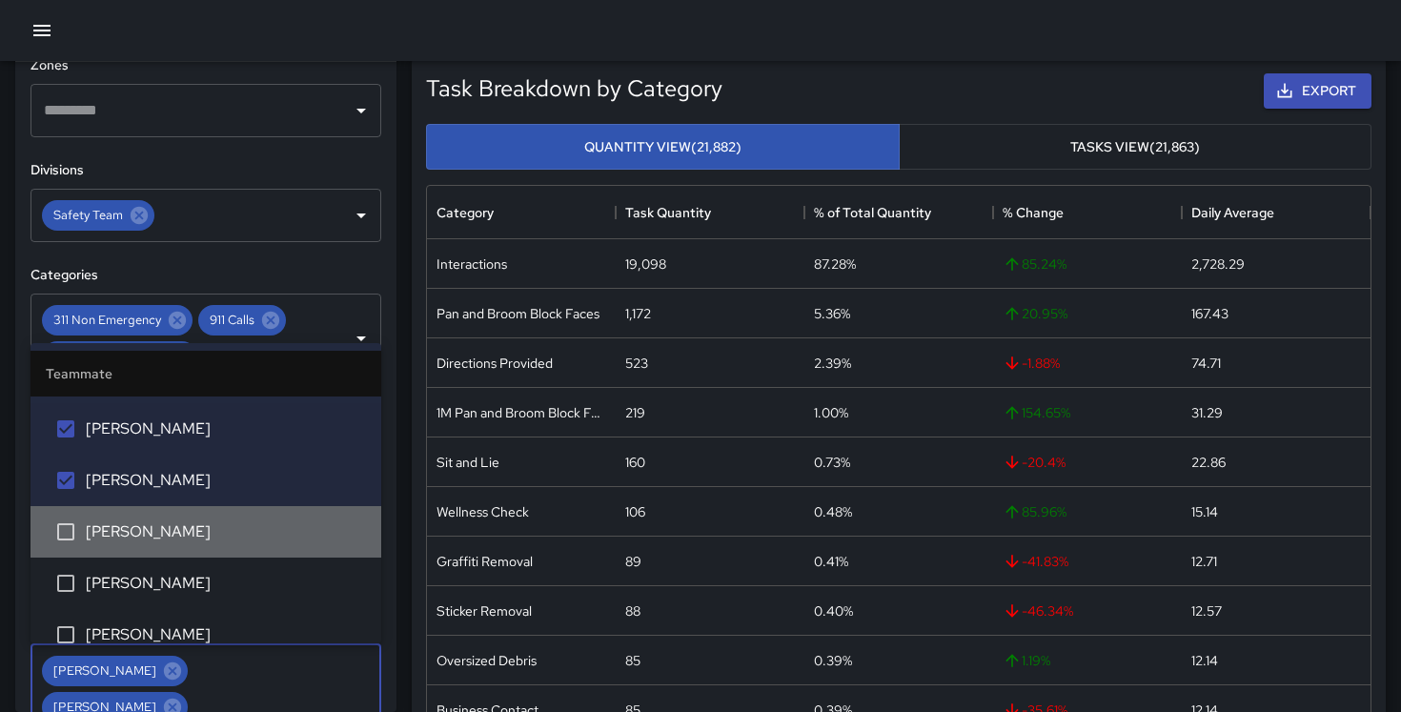
click at [219, 517] on li "[PERSON_NAME]" at bounding box center [205, 531] width 351 height 51
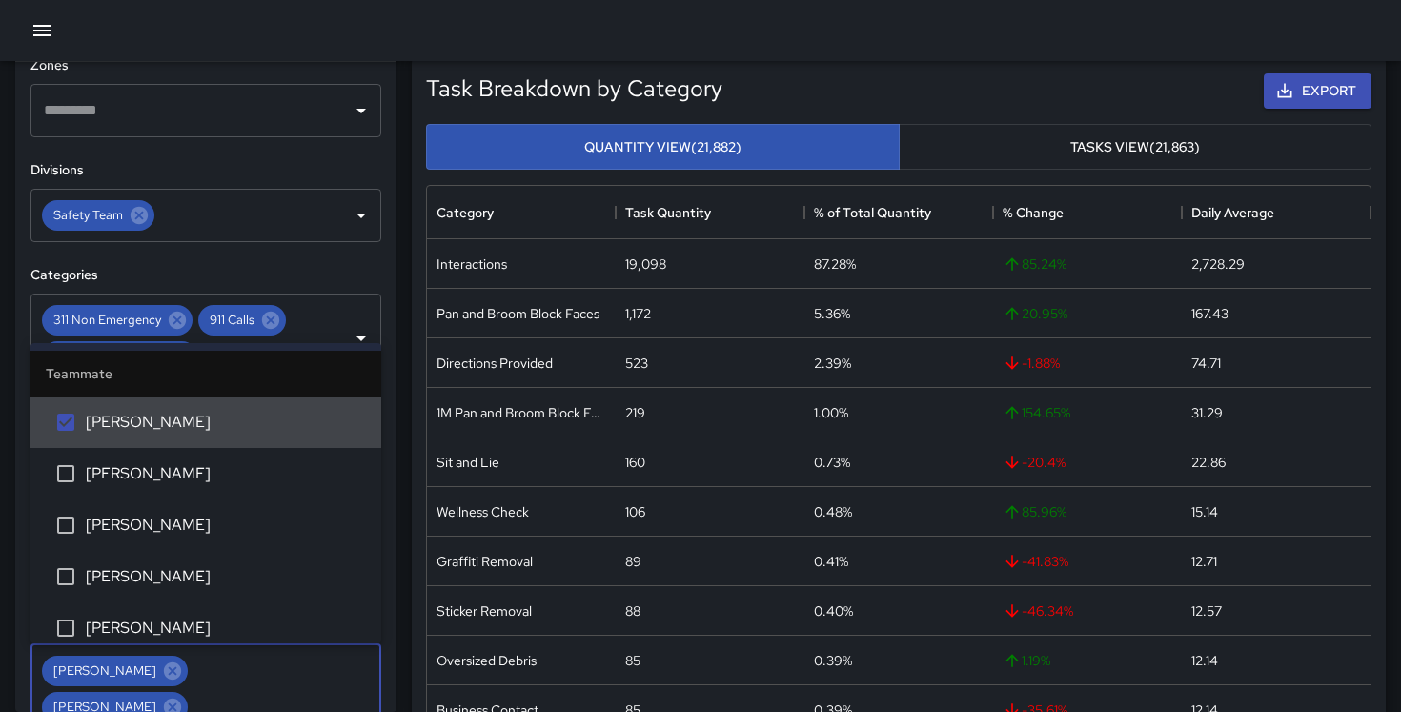
scroll to position [1313, 0]
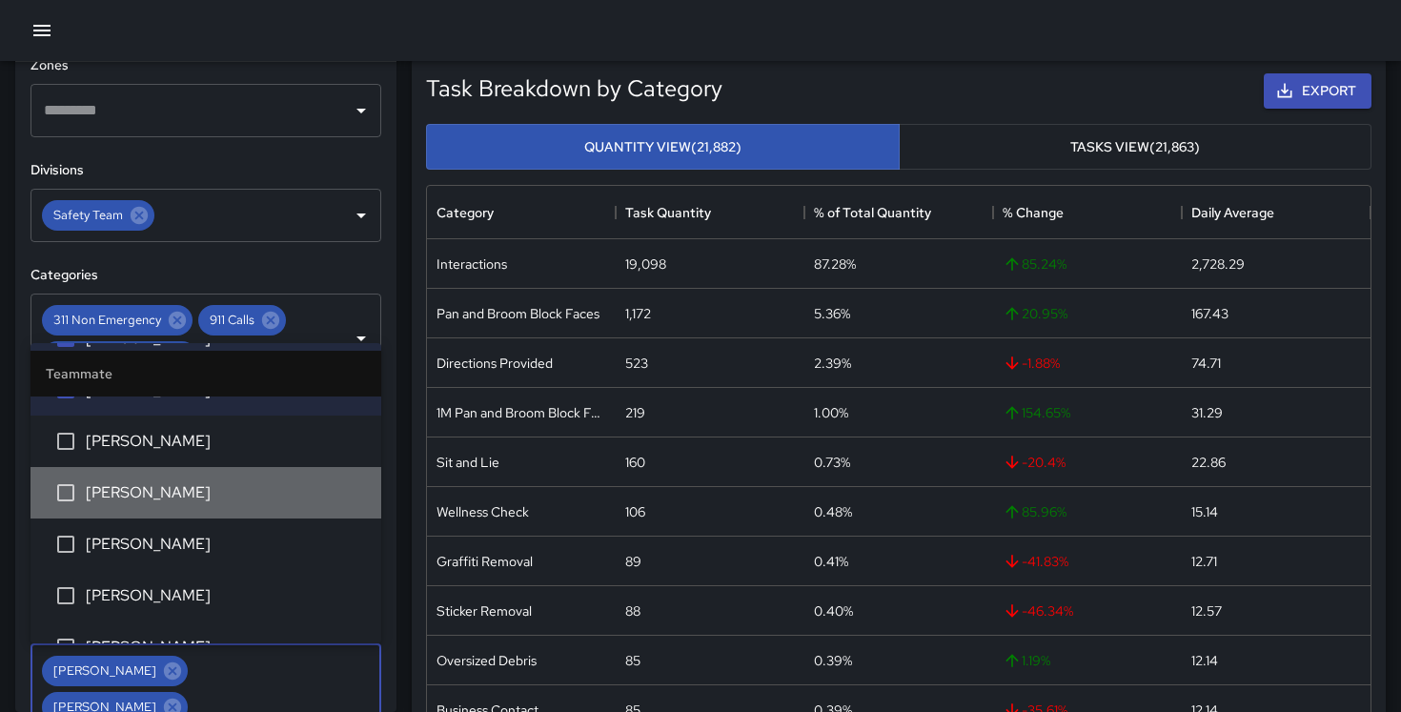
click at [204, 494] on span "[PERSON_NAME]" at bounding box center [226, 492] width 280 height 23
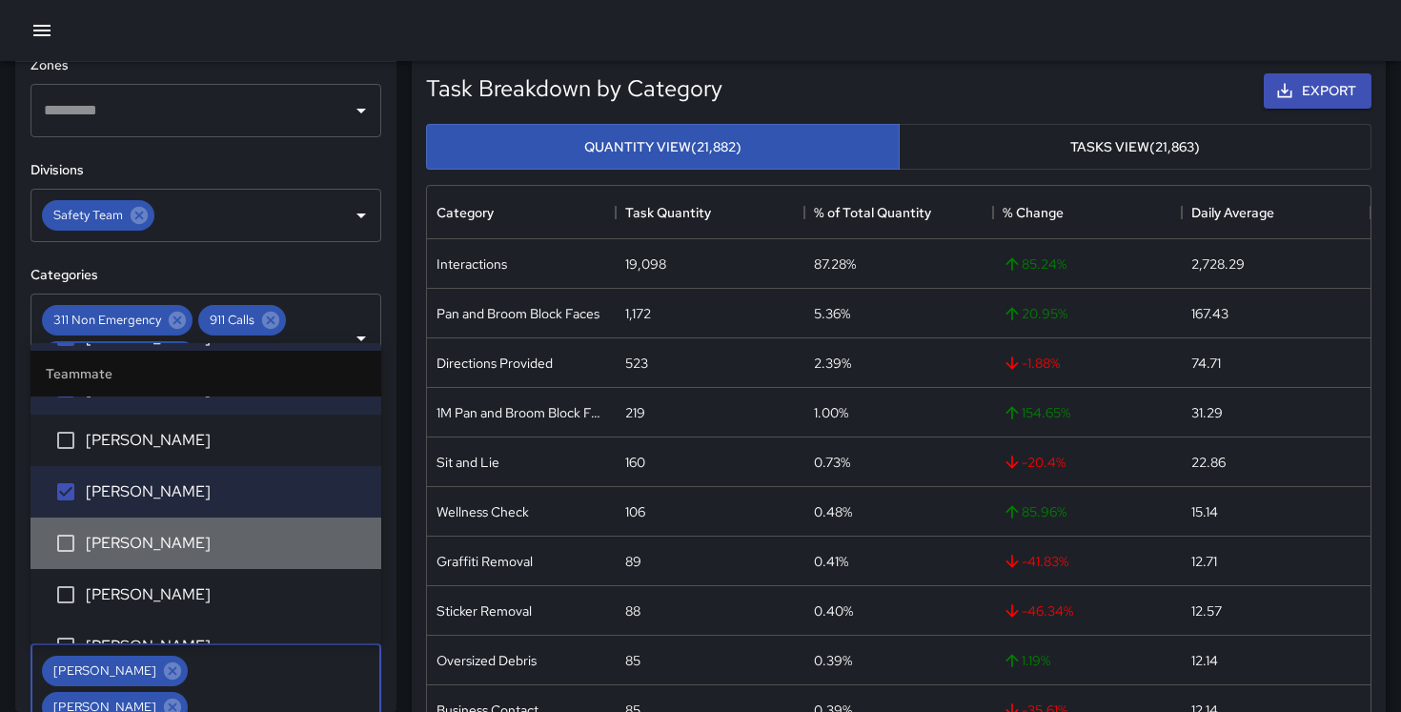
click at [197, 530] on li "[PERSON_NAME]" at bounding box center [205, 542] width 351 height 51
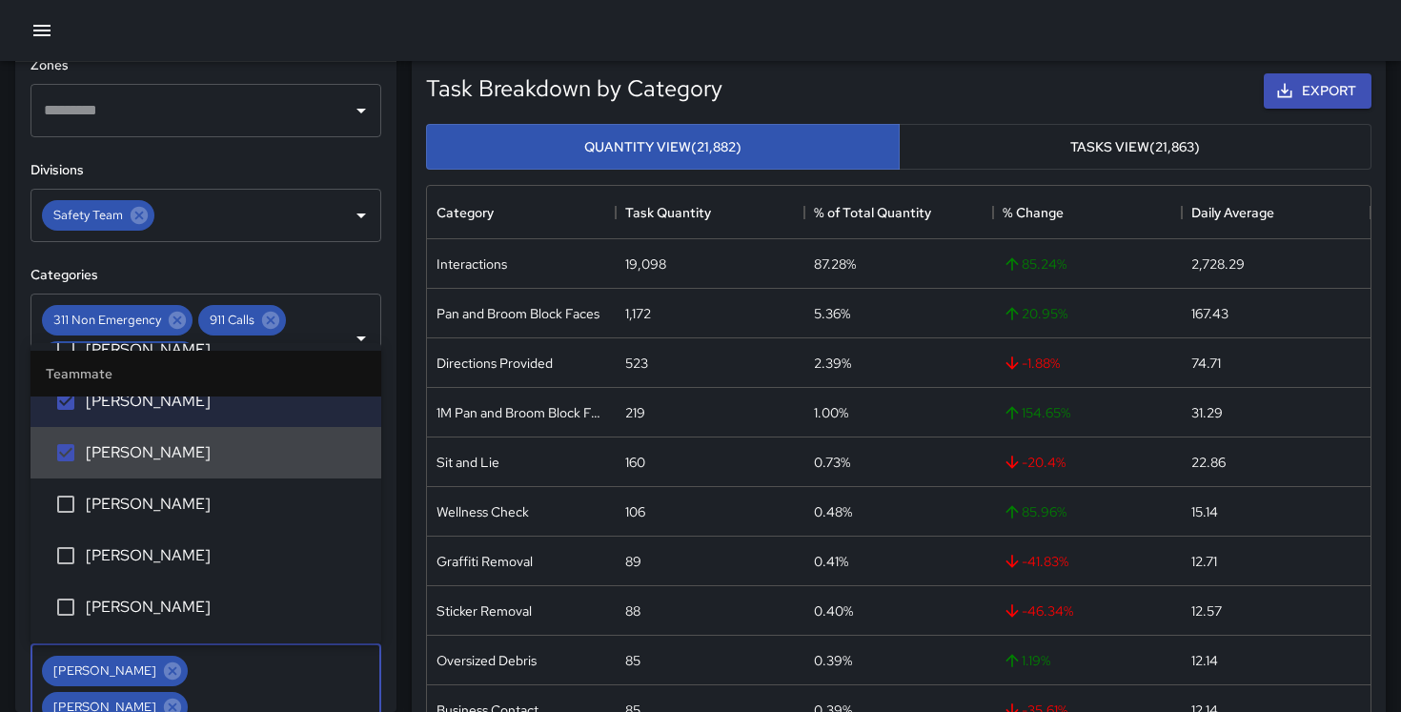
scroll to position [1406, 0]
click at [197, 530] on li "[PERSON_NAME]" at bounding box center [205, 553] width 351 height 51
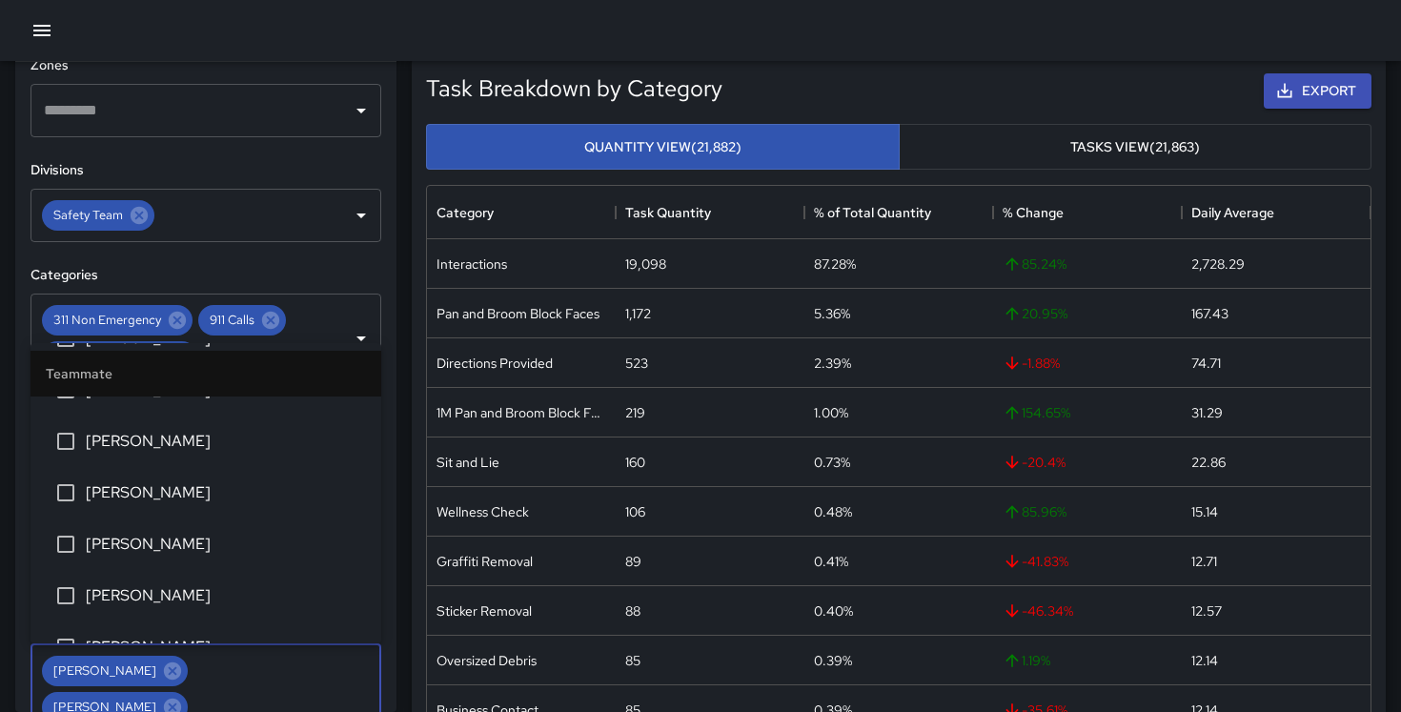
scroll to position [1679, 0]
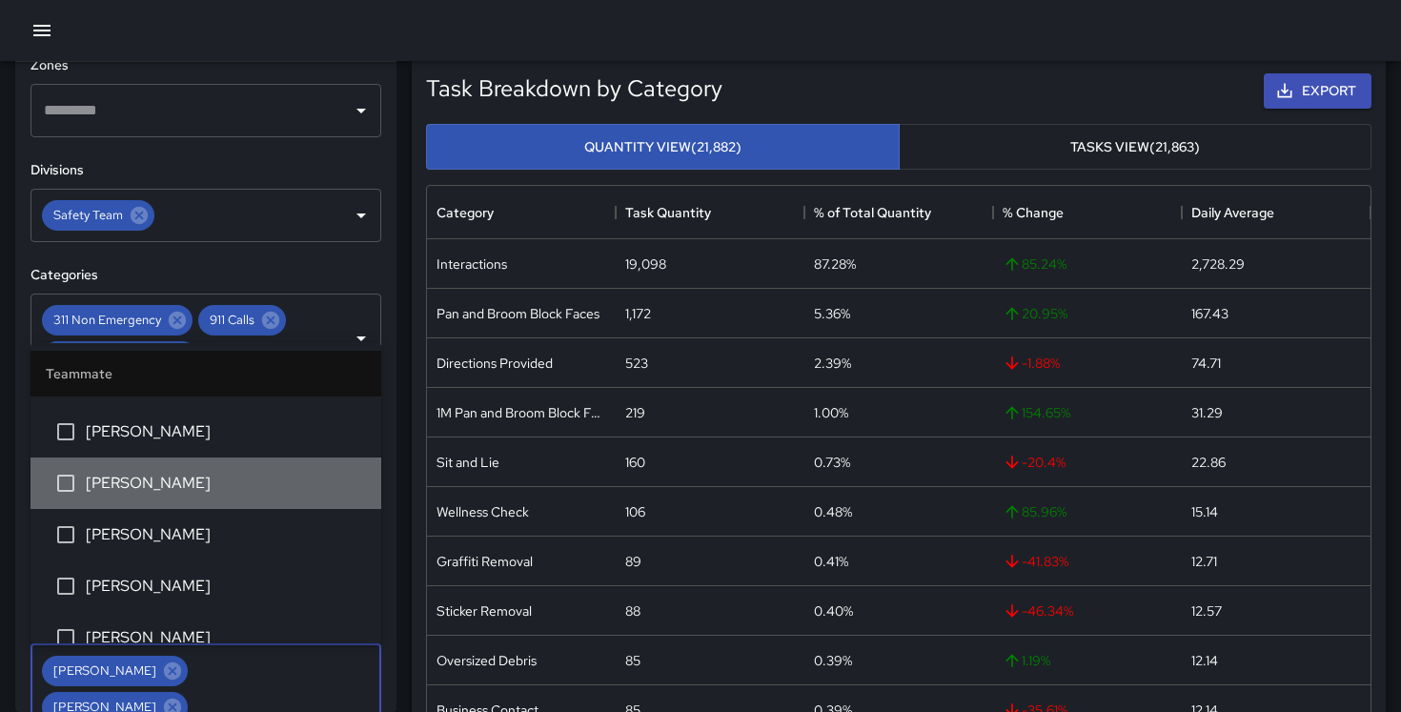
click at [199, 476] on span "[PERSON_NAME]" at bounding box center [226, 483] width 280 height 23
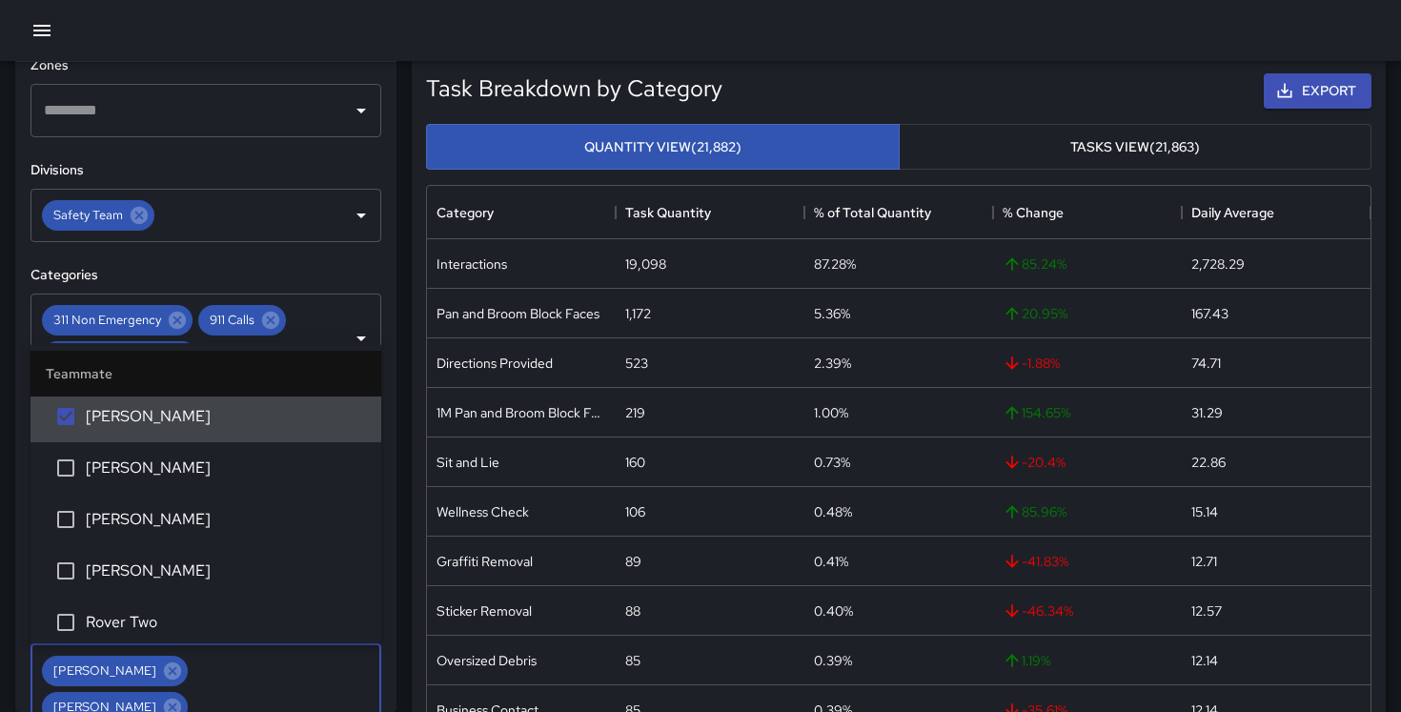
scroll to position [1802, 0]
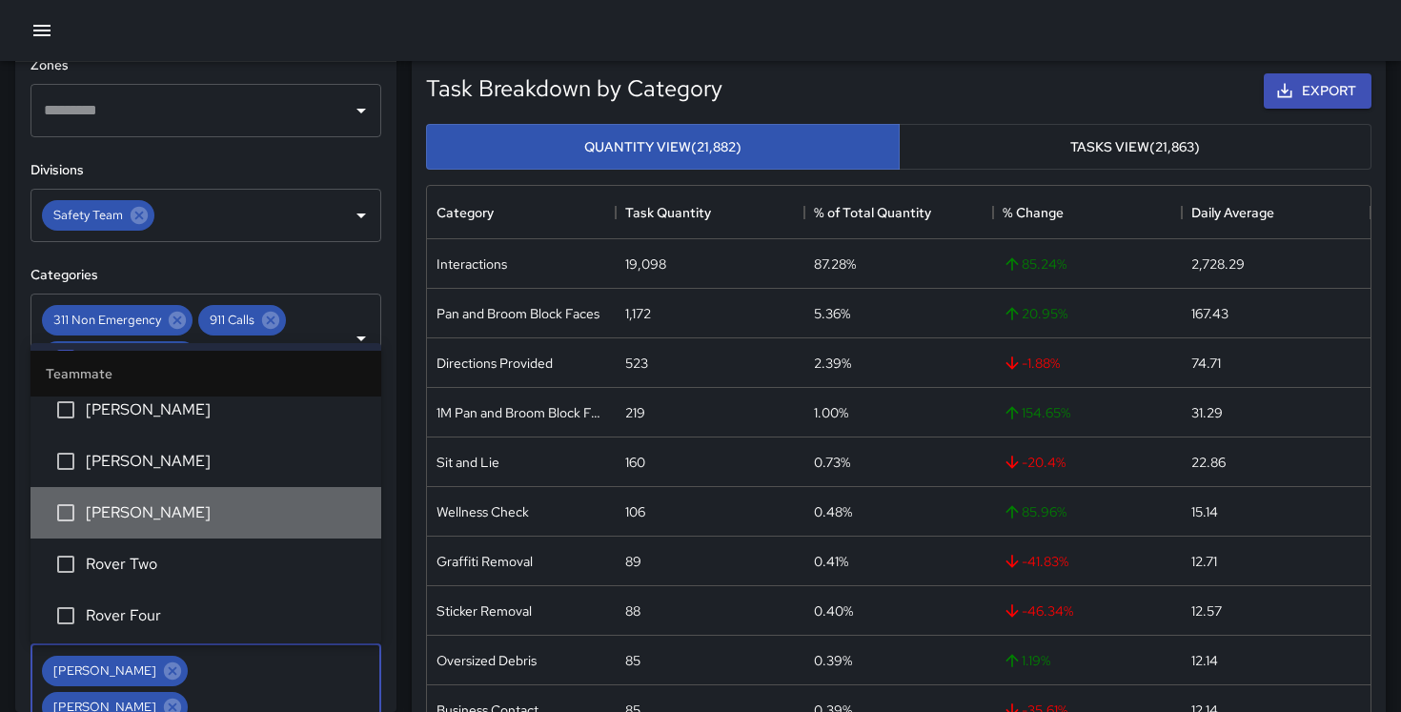
click at [215, 519] on span "[PERSON_NAME]" at bounding box center [226, 512] width 280 height 23
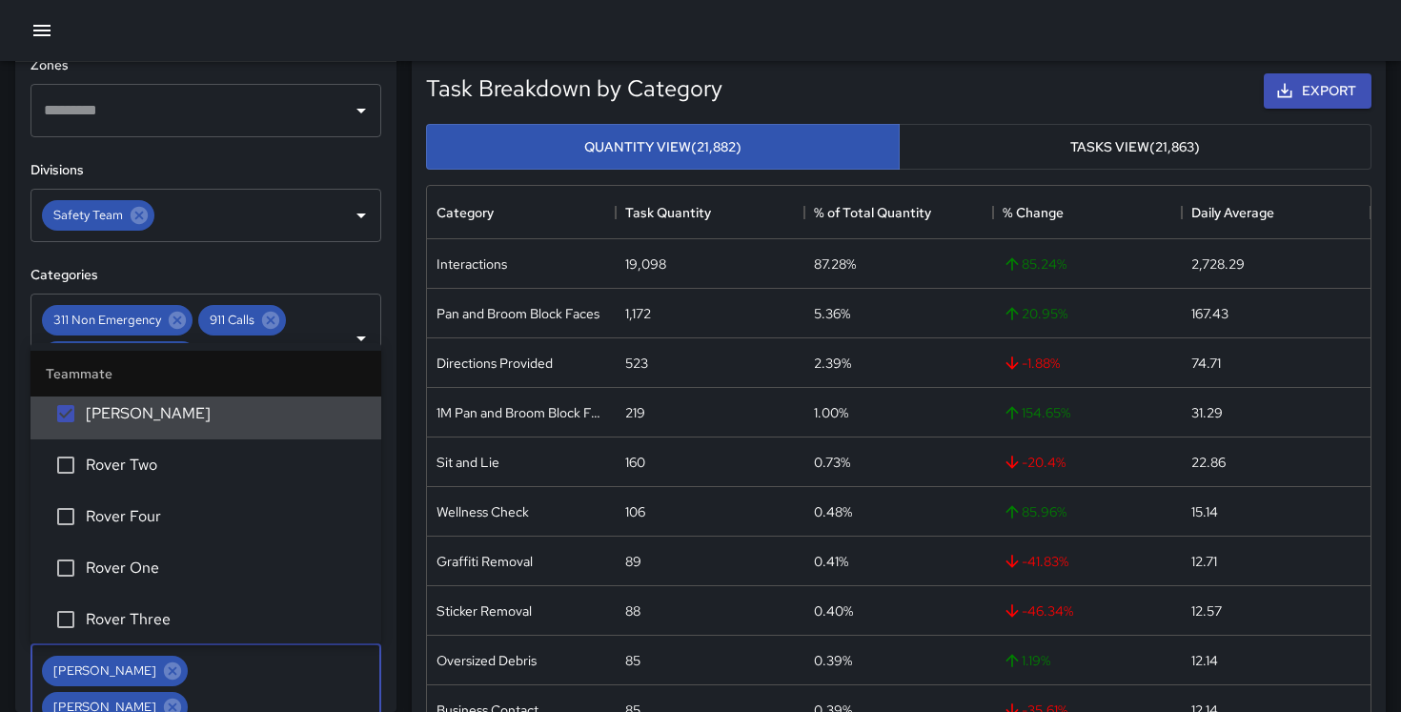
scroll to position [1968, 0]
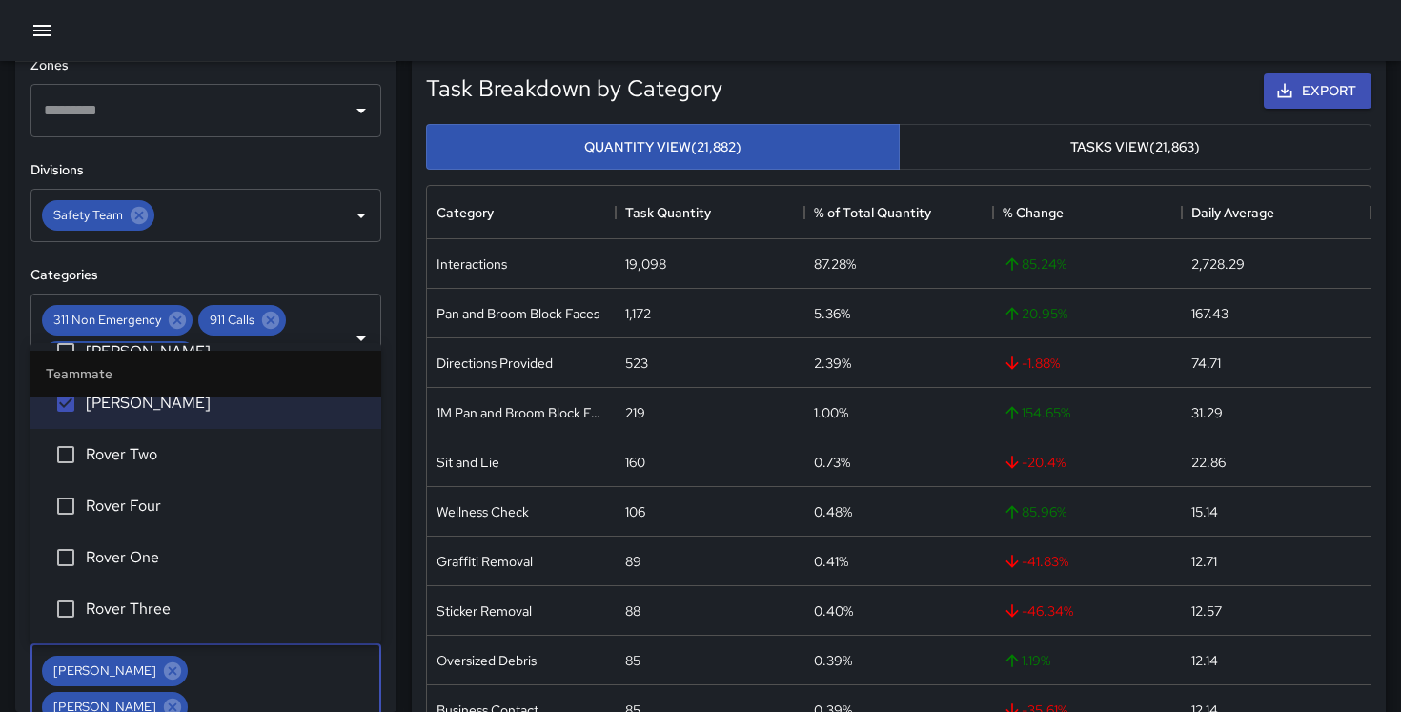
click at [212, 462] on span "Rover Two" at bounding box center [226, 454] width 280 height 23
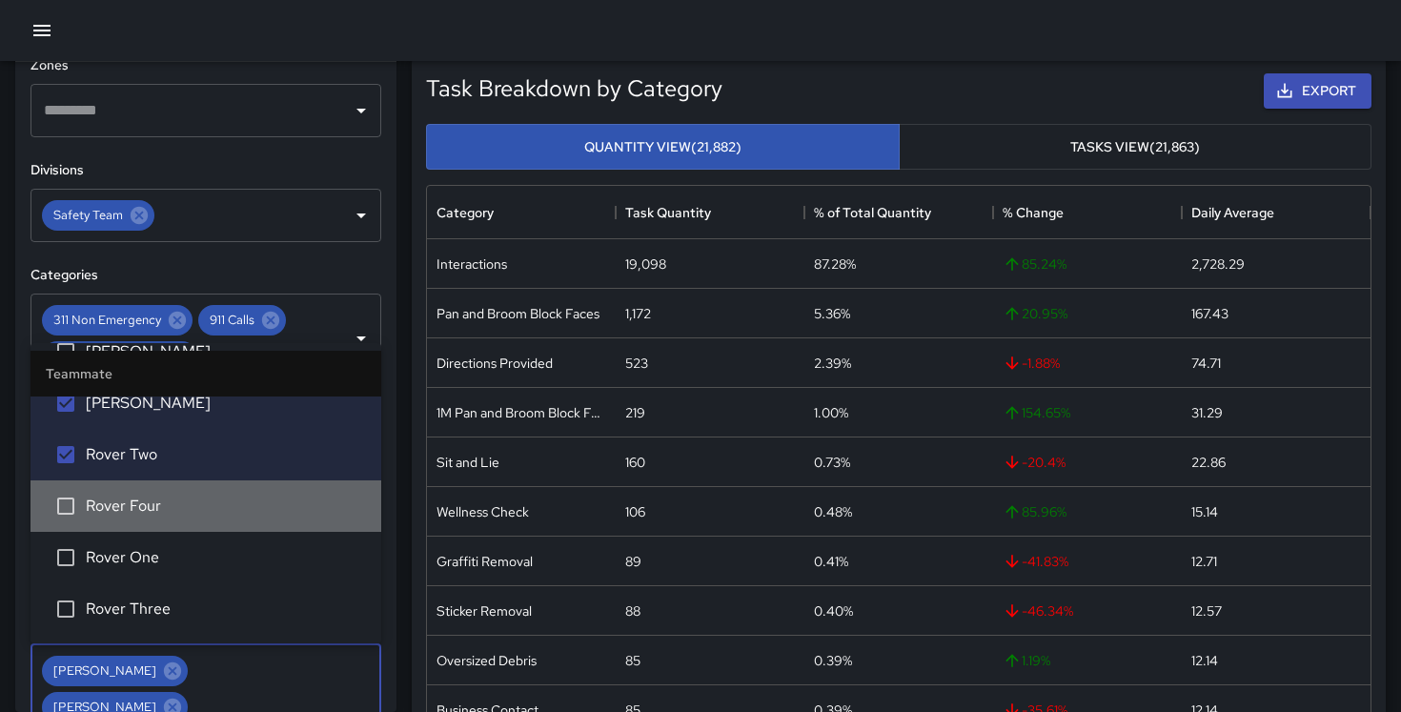
click at [210, 511] on span "Rover Four" at bounding box center [226, 505] width 280 height 23
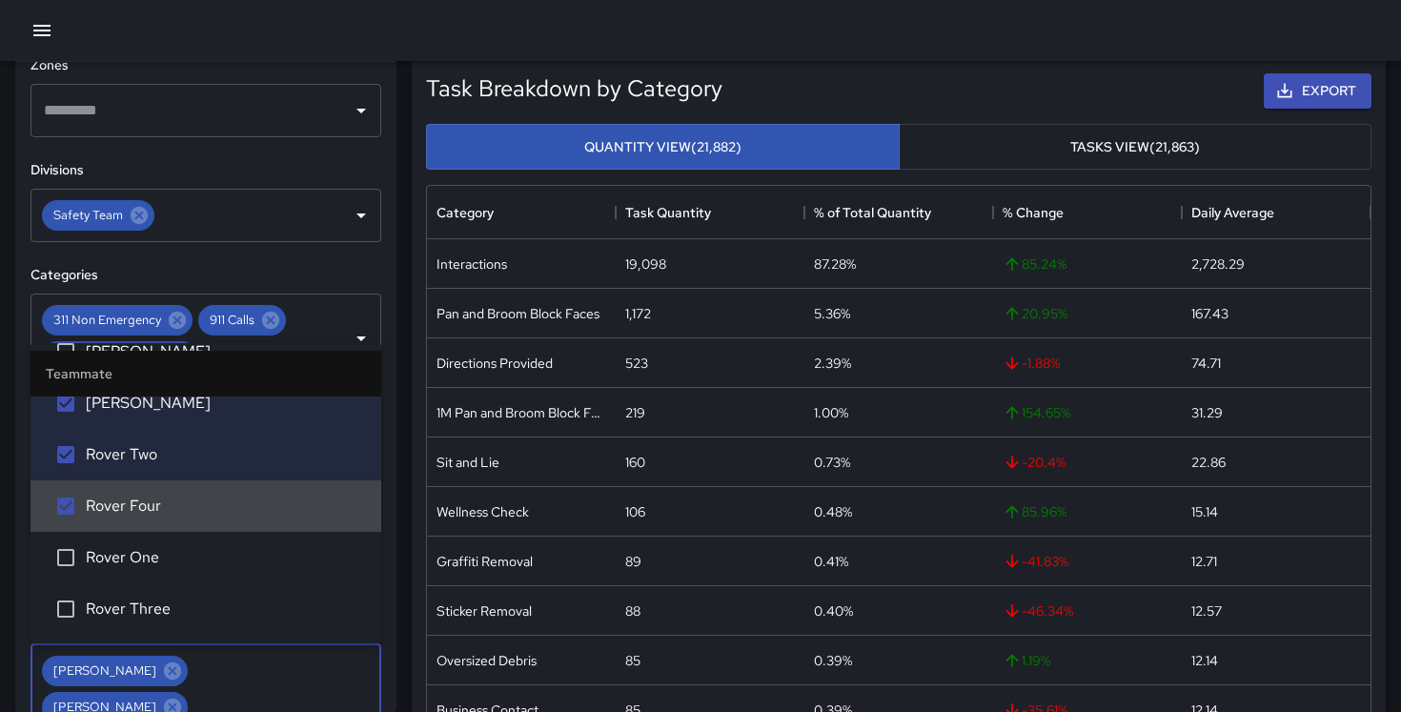
click at [206, 565] on span "Rover One" at bounding box center [226, 557] width 280 height 23
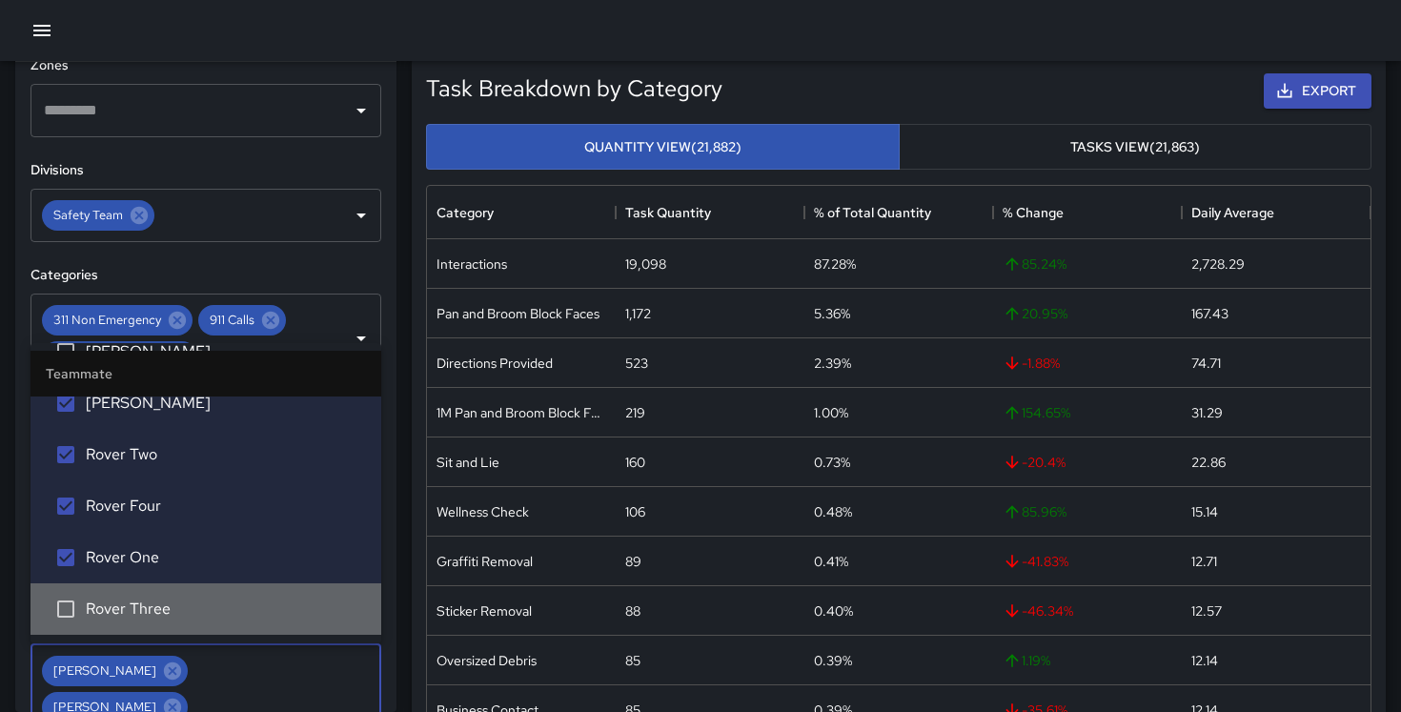
click at [201, 603] on span "Rover Three" at bounding box center [226, 608] width 280 height 23
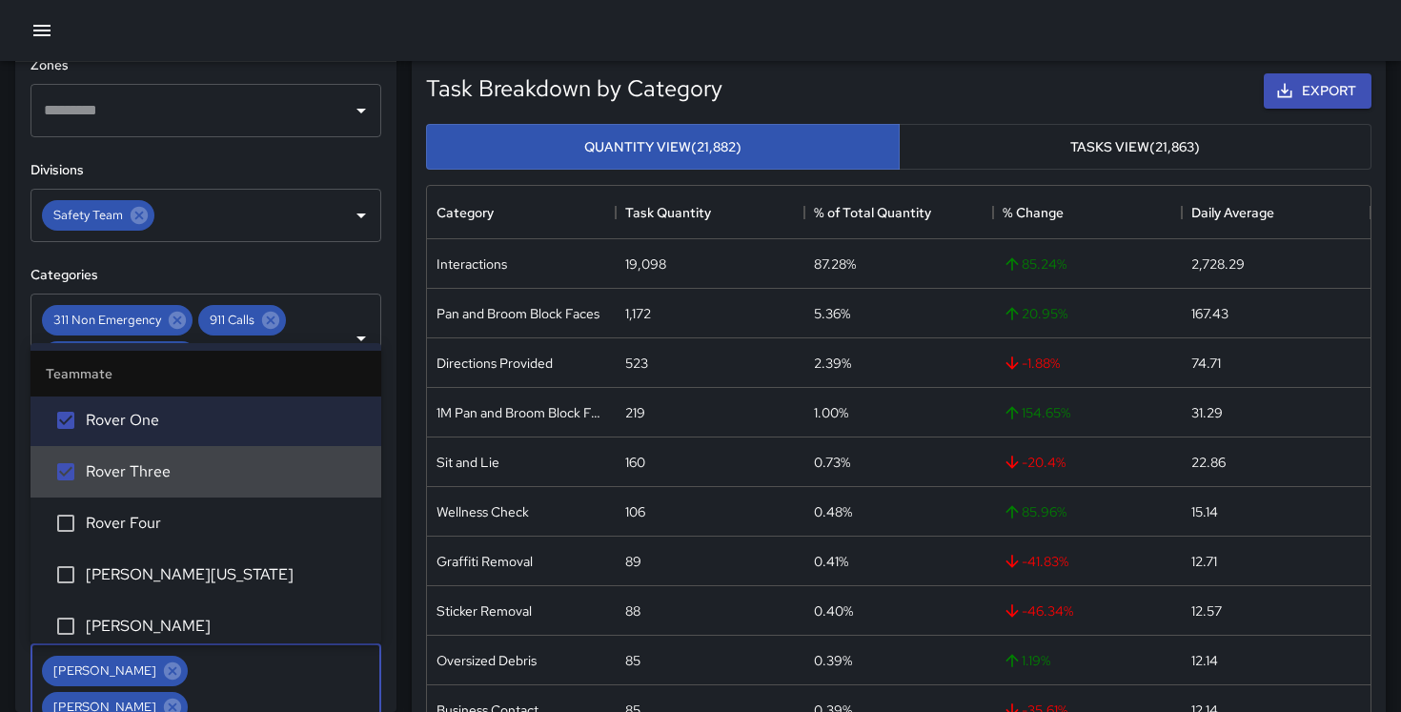
scroll to position [2107, 0]
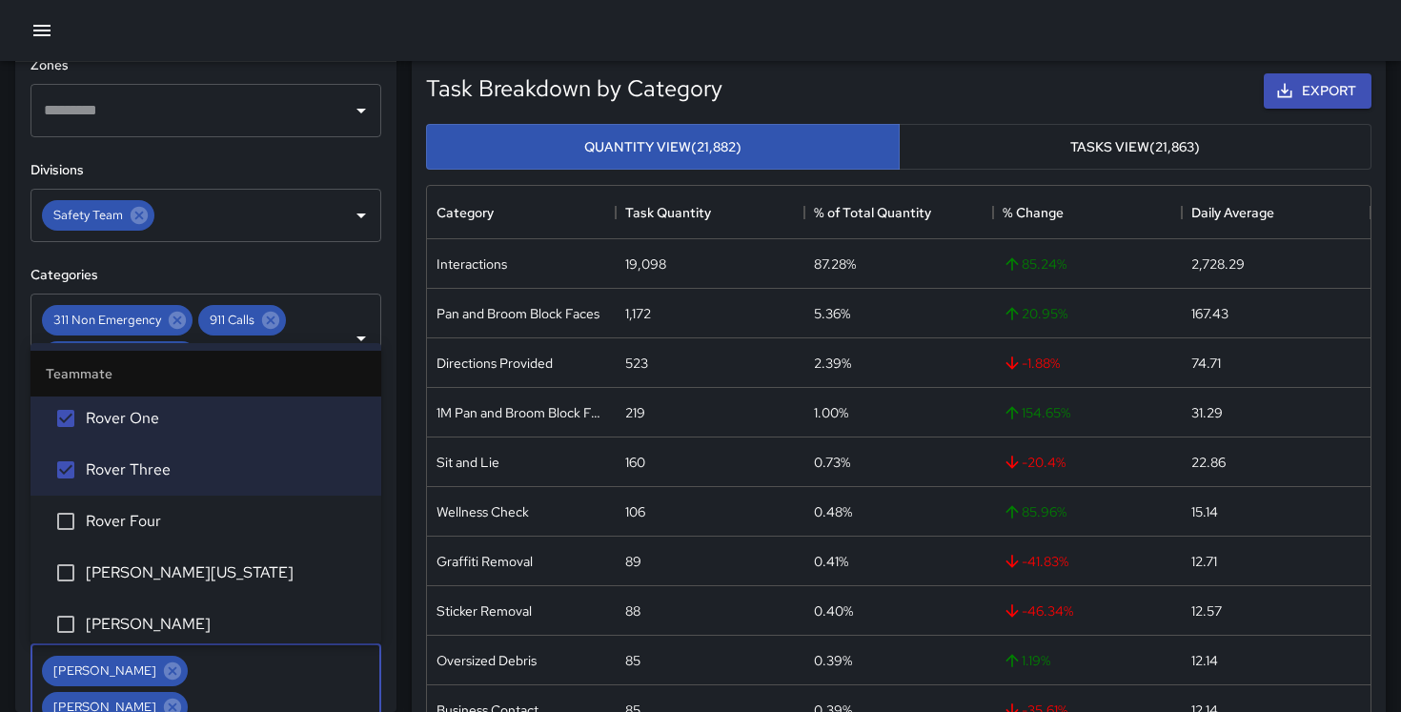
click at [211, 521] on span "Rover Four" at bounding box center [226, 521] width 280 height 23
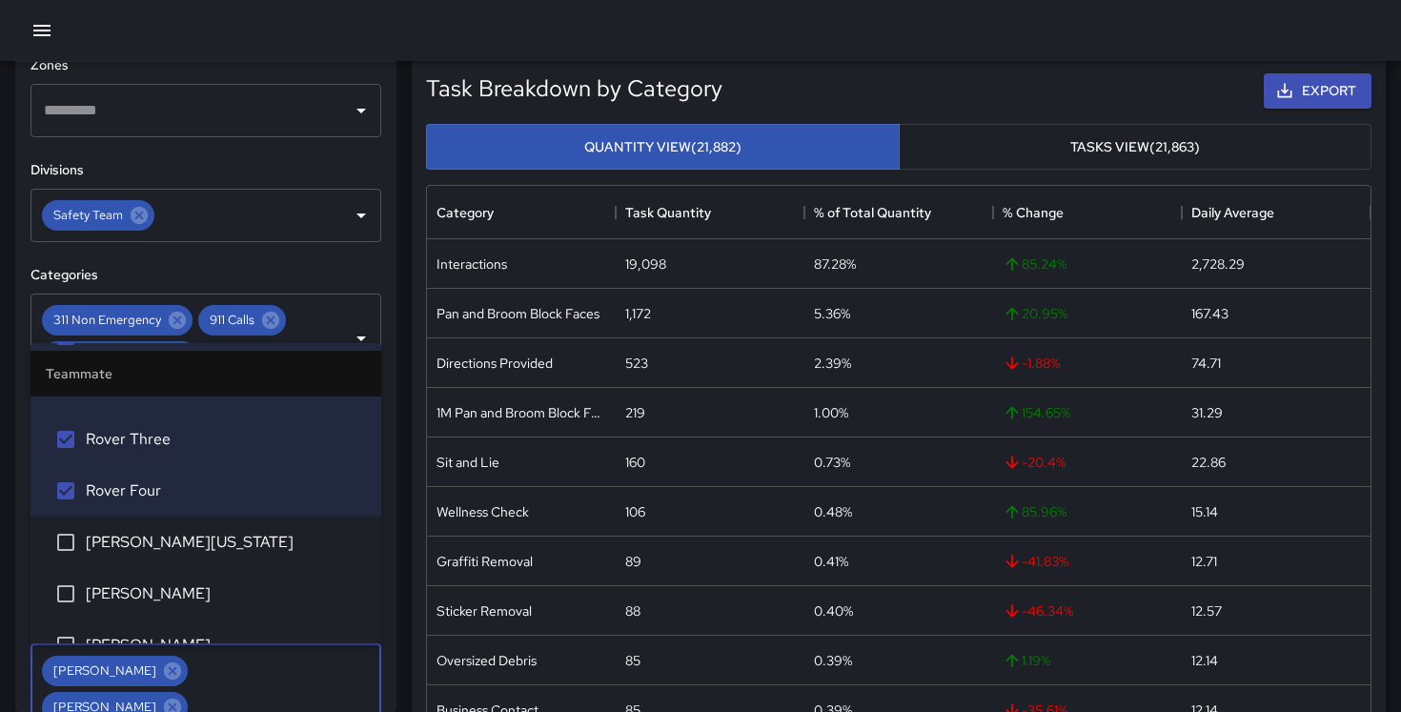
click at [205, 540] on span "[PERSON_NAME][US_STATE]" at bounding box center [226, 542] width 280 height 23
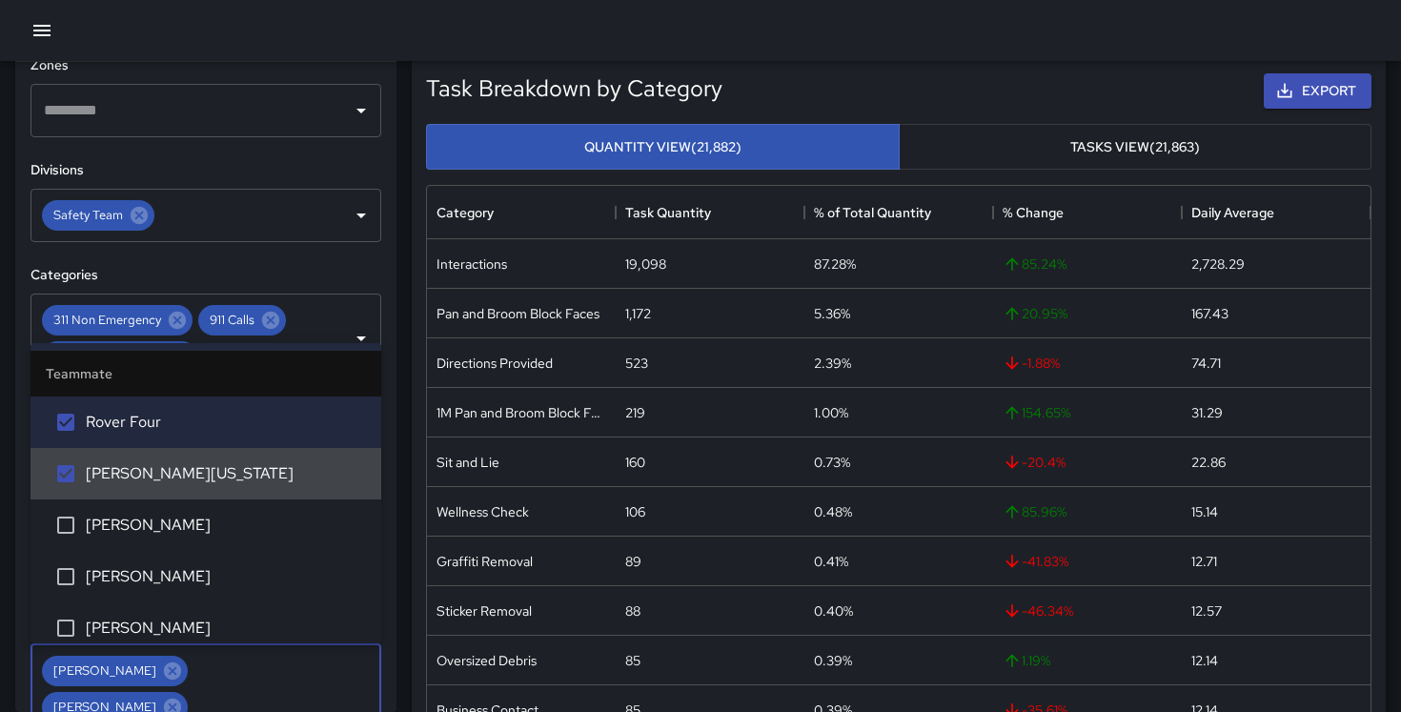
scroll to position [2223, 0]
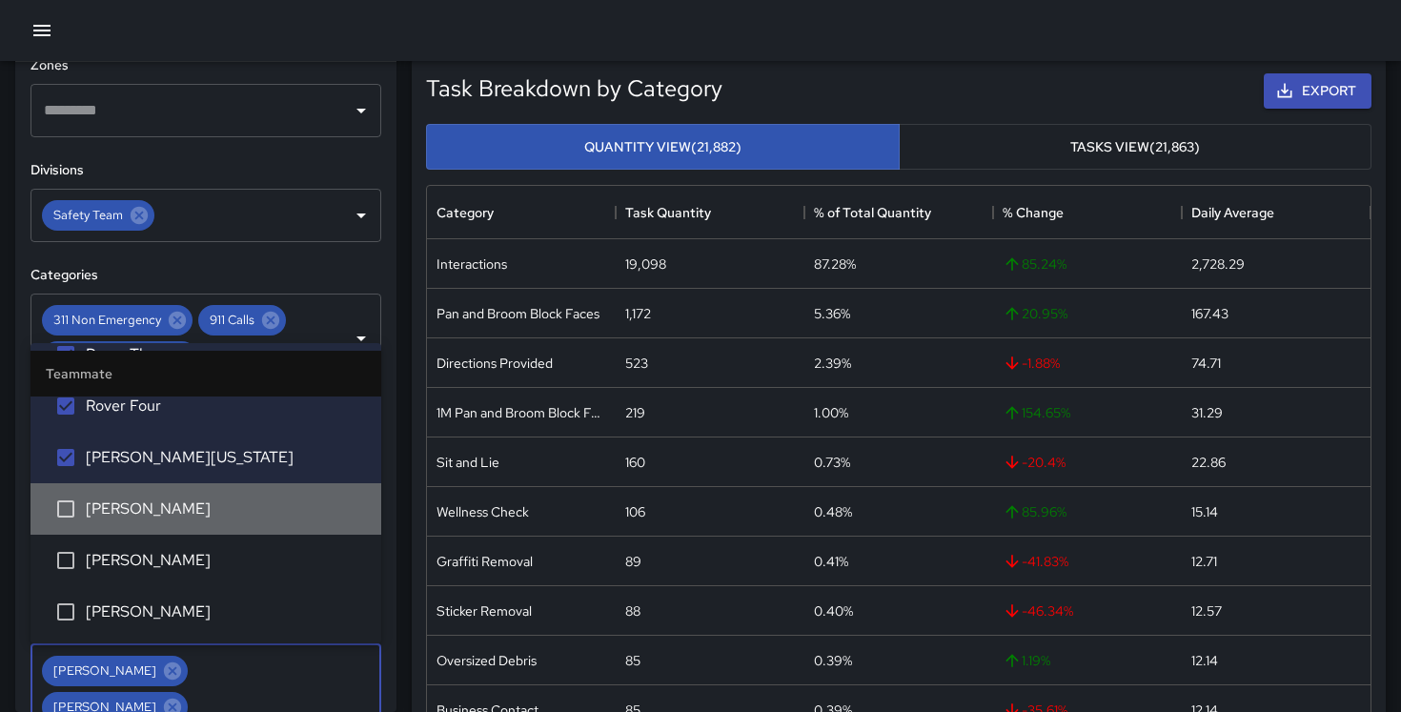
click at [202, 520] on span "[PERSON_NAME]" at bounding box center [226, 508] width 280 height 23
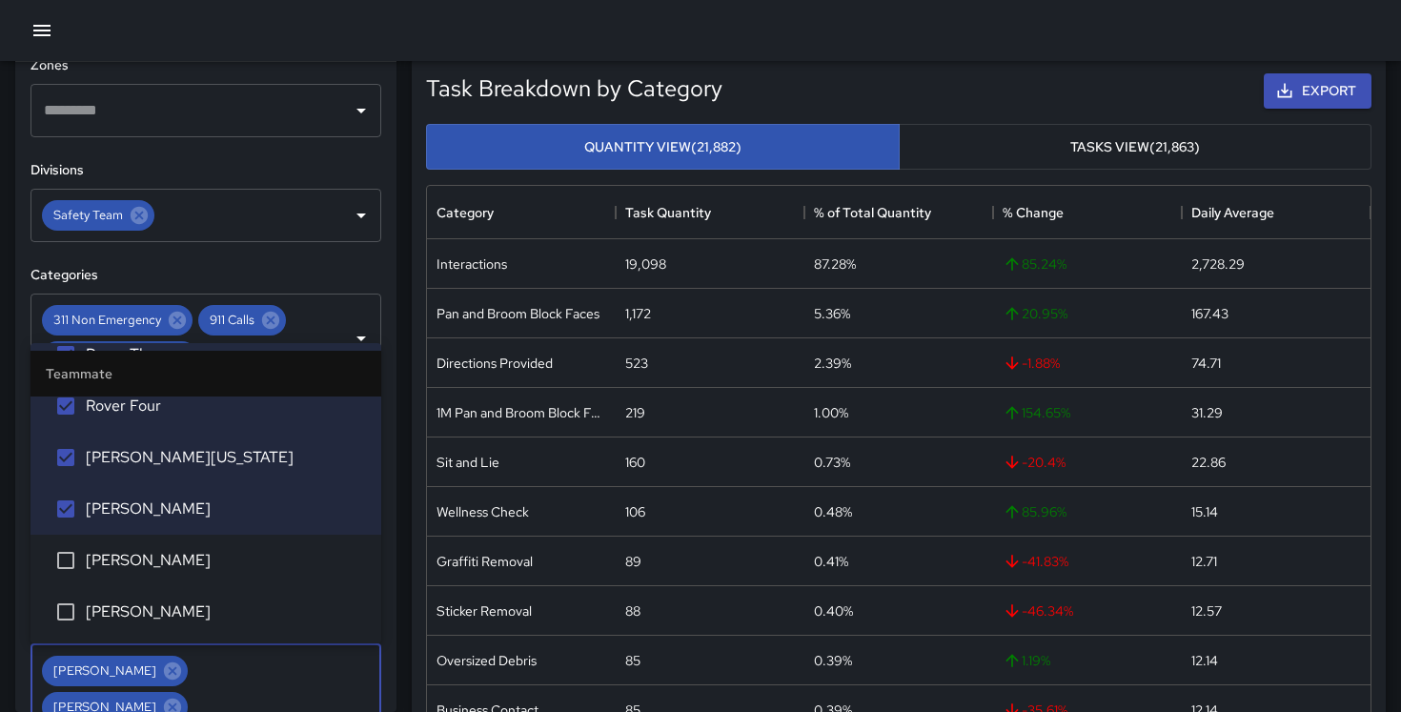
click at [201, 557] on span "[PERSON_NAME]" at bounding box center [226, 560] width 280 height 23
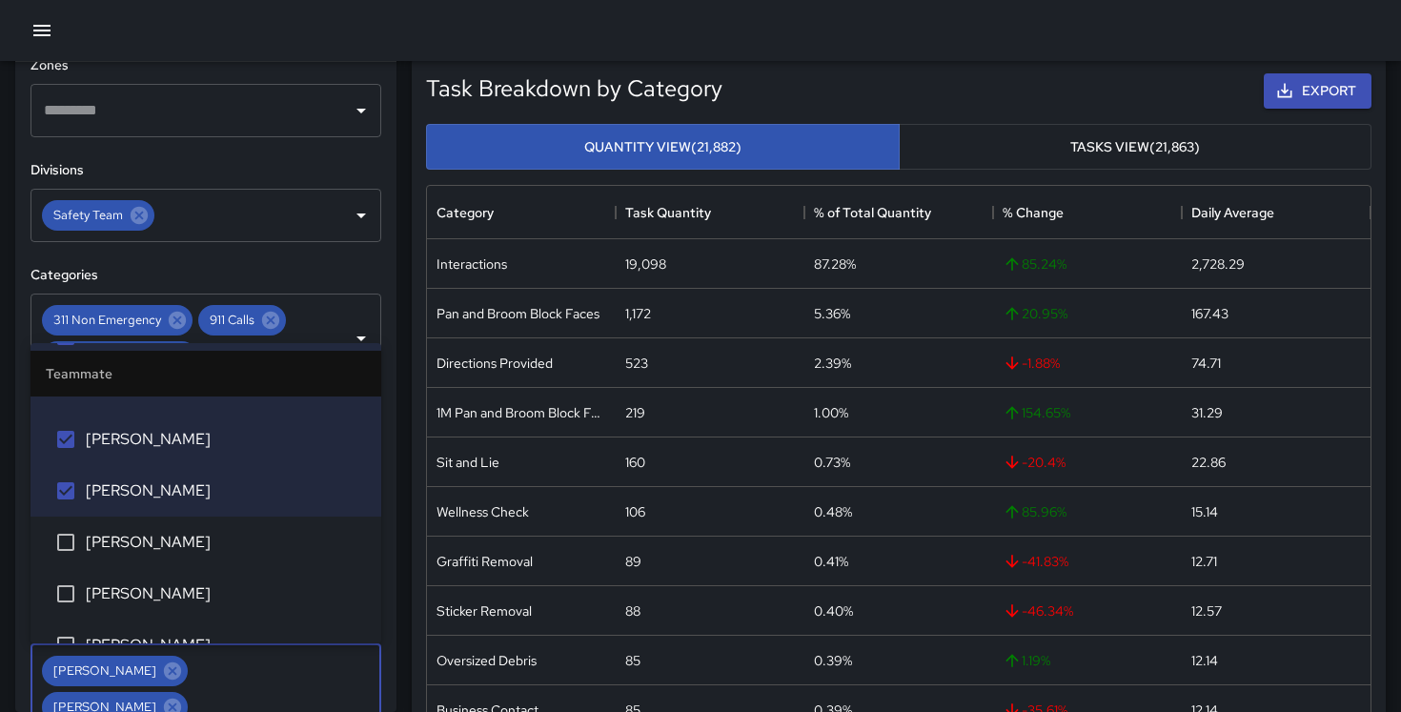
click at [206, 545] on span "[PERSON_NAME]" at bounding box center [226, 542] width 280 height 23
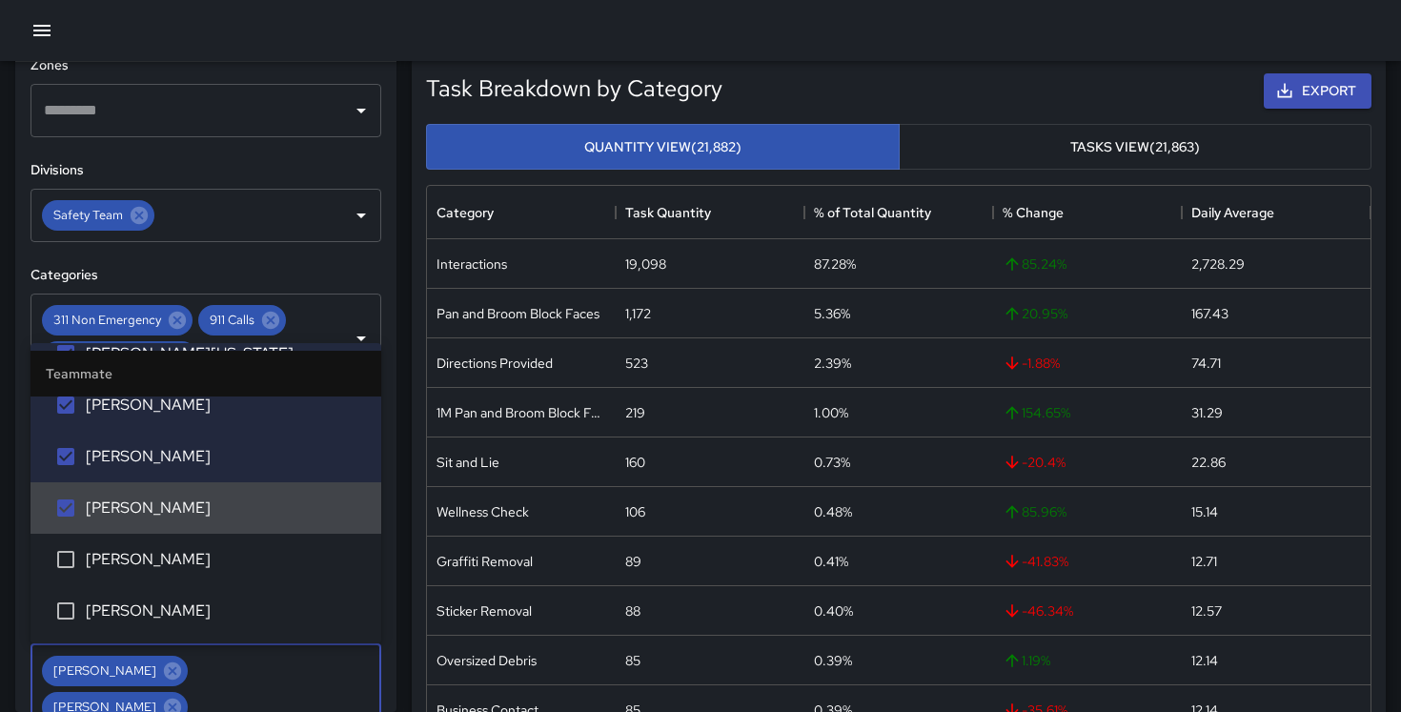
scroll to position [2328, 0]
click at [206, 545] on li "[PERSON_NAME]" at bounding box center [205, 558] width 351 height 51
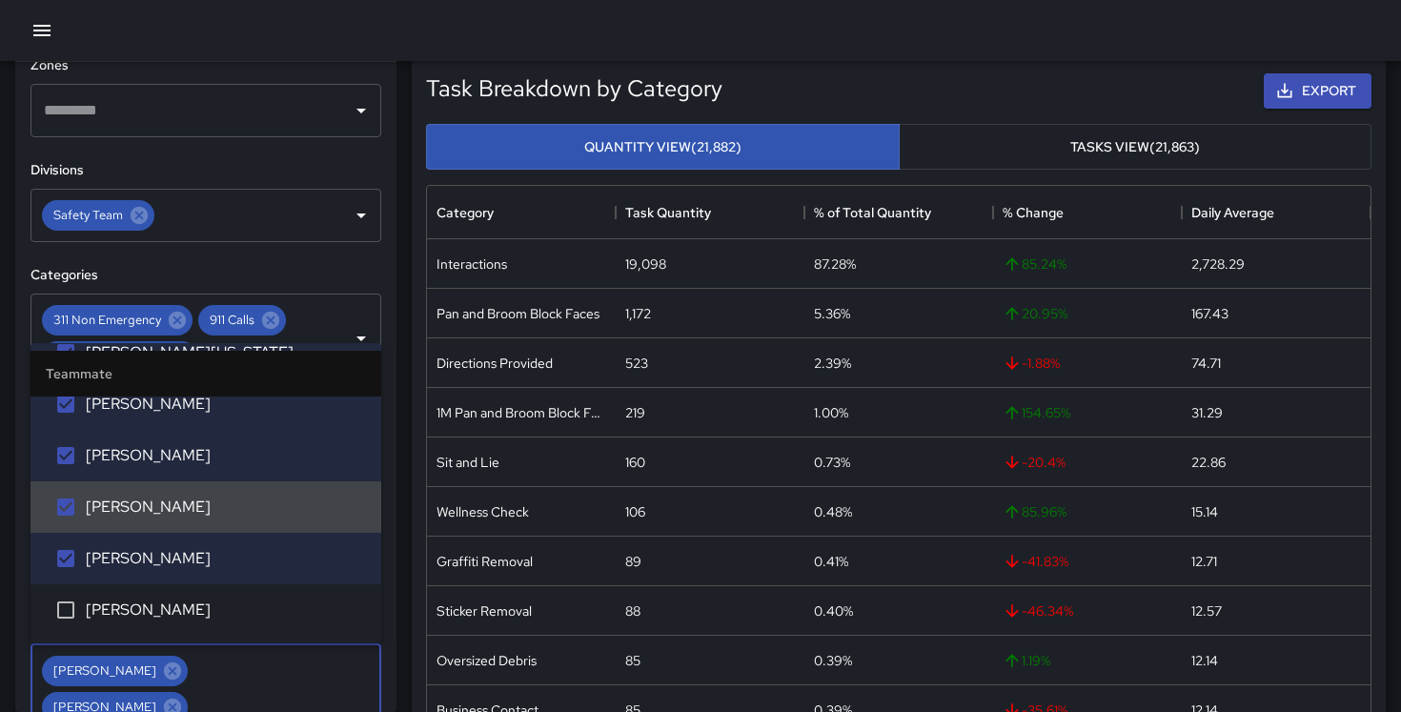
click at [206, 509] on span "[PERSON_NAME]" at bounding box center [226, 506] width 280 height 23
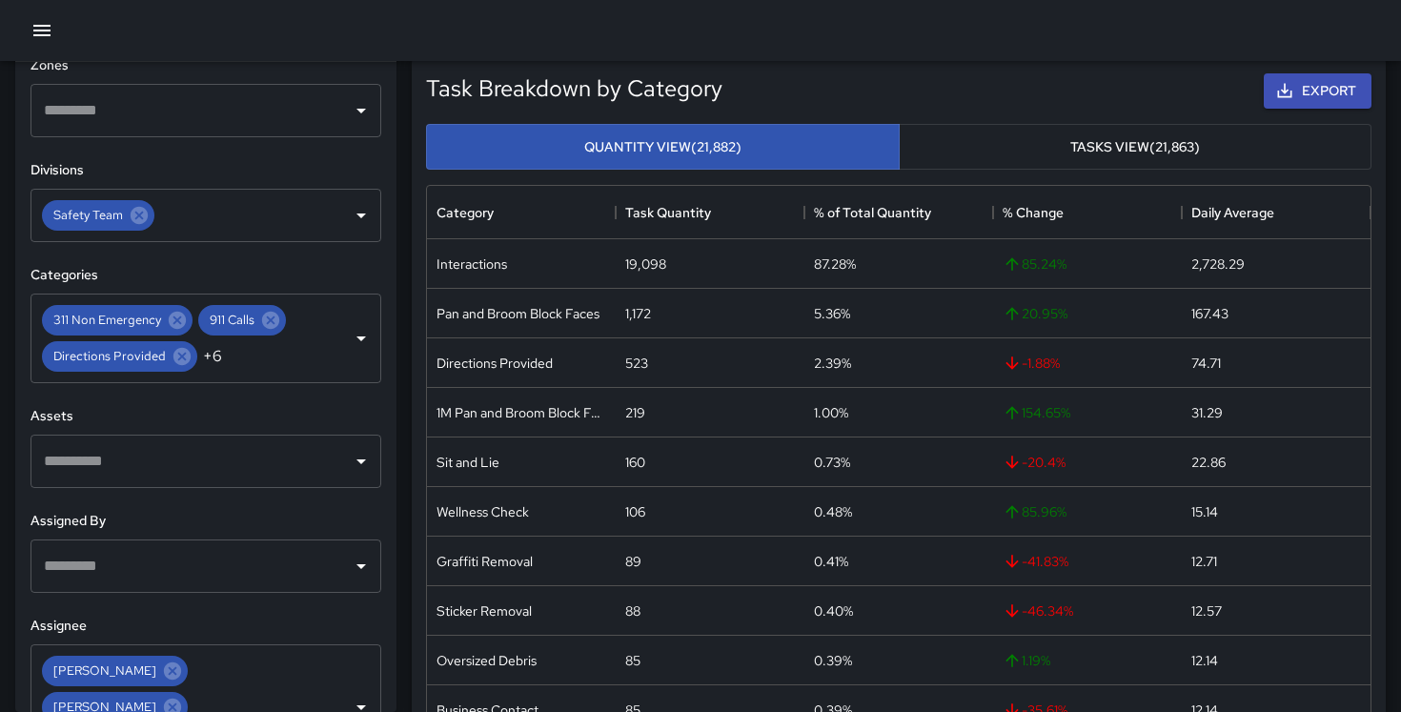
click at [159, 164] on h6 "Divisions" at bounding box center [205, 170] width 351 height 21
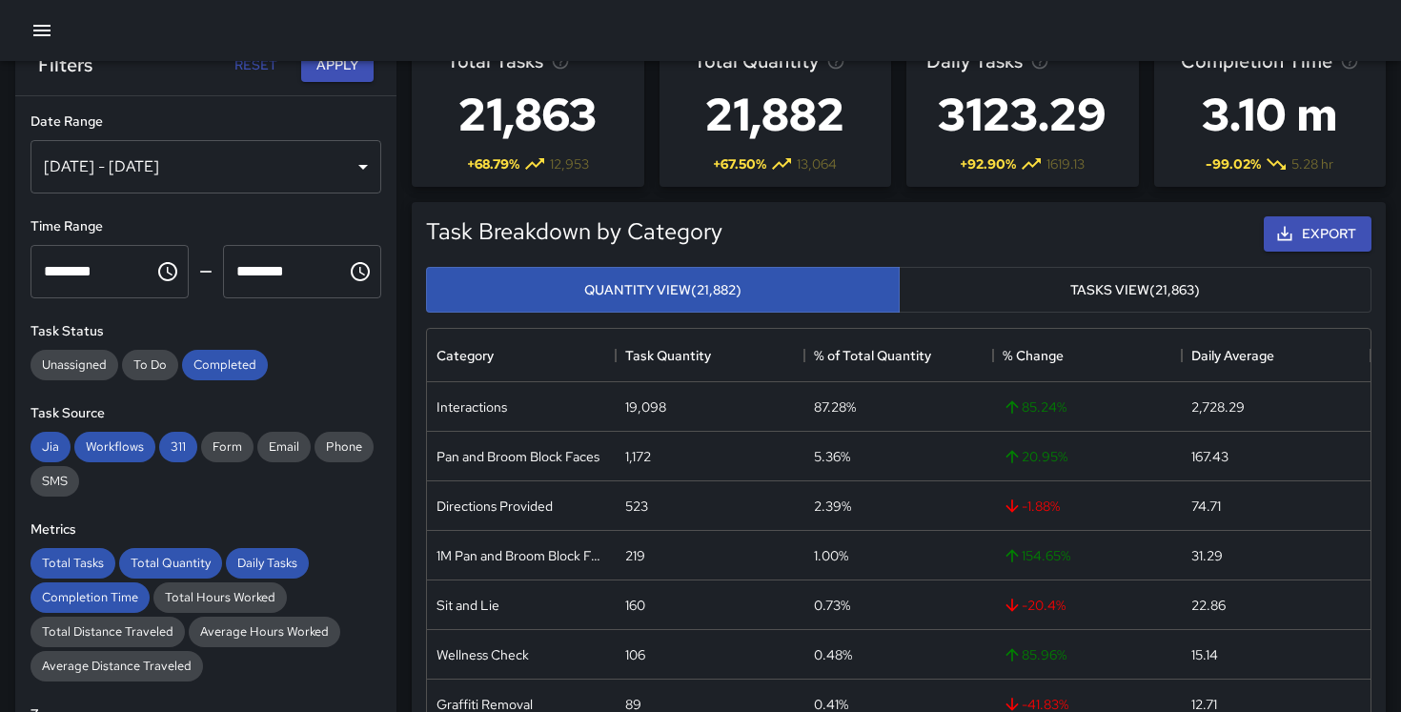
scroll to position [0, 0]
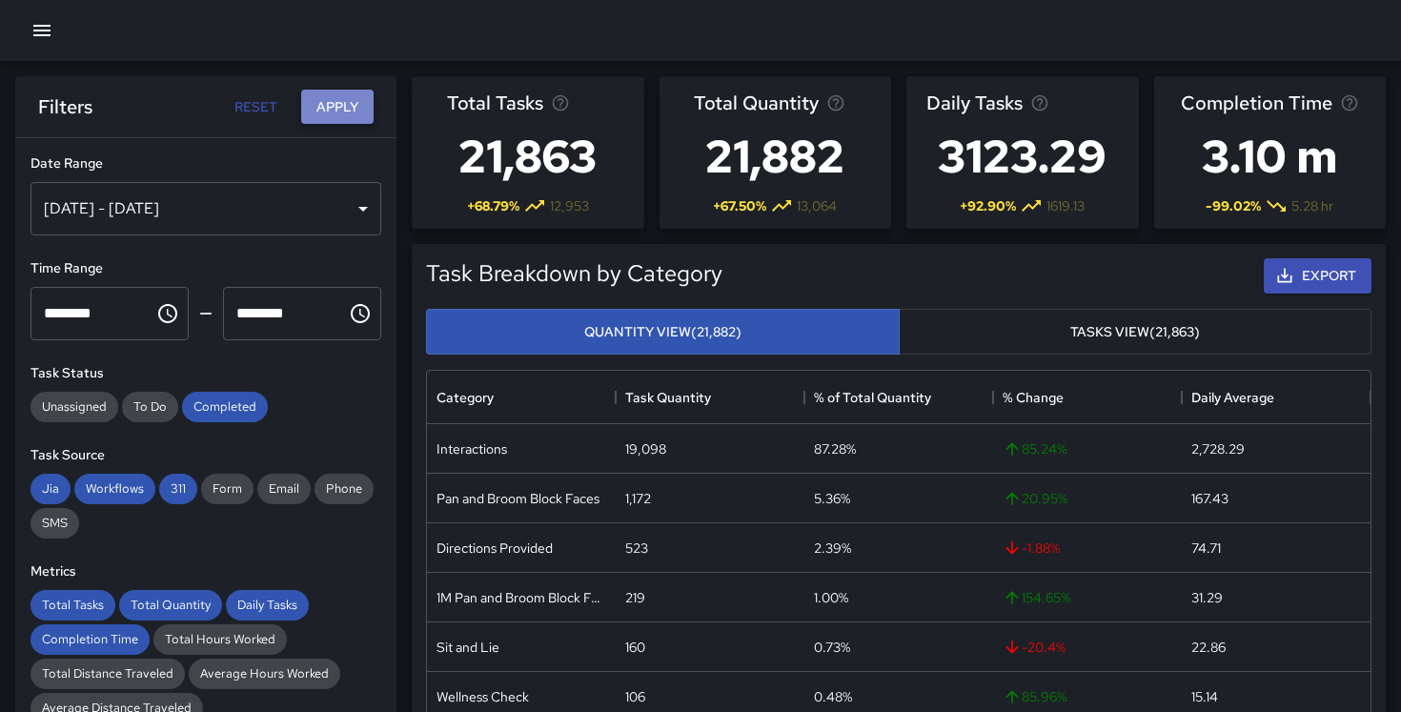
click at [343, 109] on button "Apply" at bounding box center [337, 107] width 72 height 35
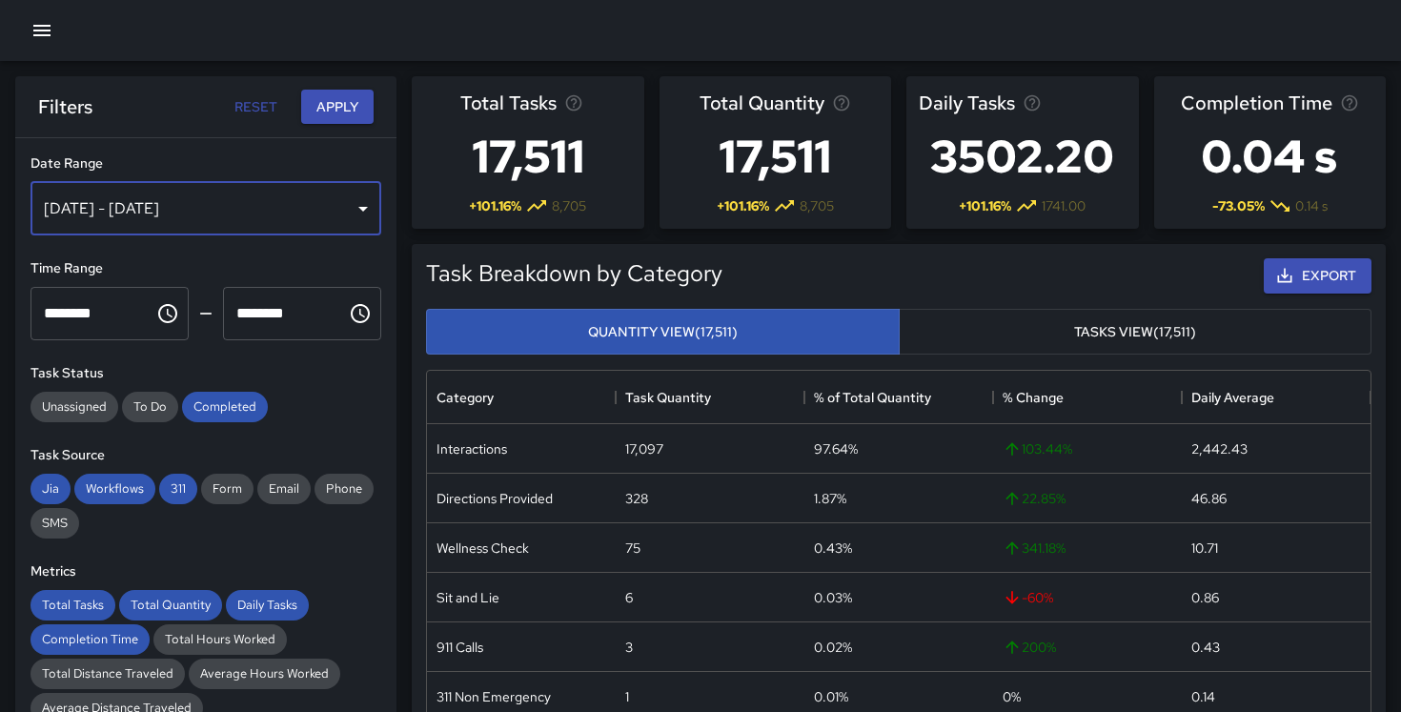
click at [334, 217] on div "[DATE] - [DATE]" at bounding box center [205, 208] width 351 height 53
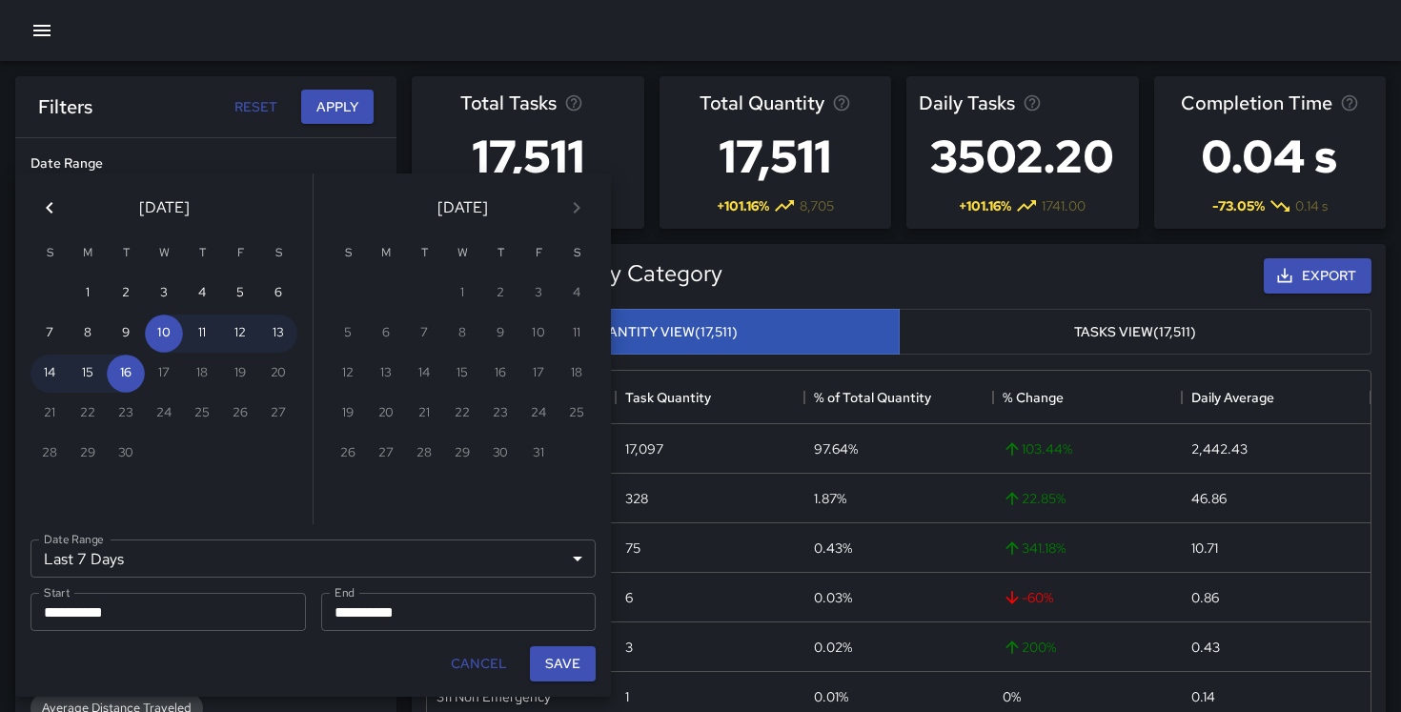
click at [56, 214] on icon "Previous month" at bounding box center [49, 207] width 23 height 23
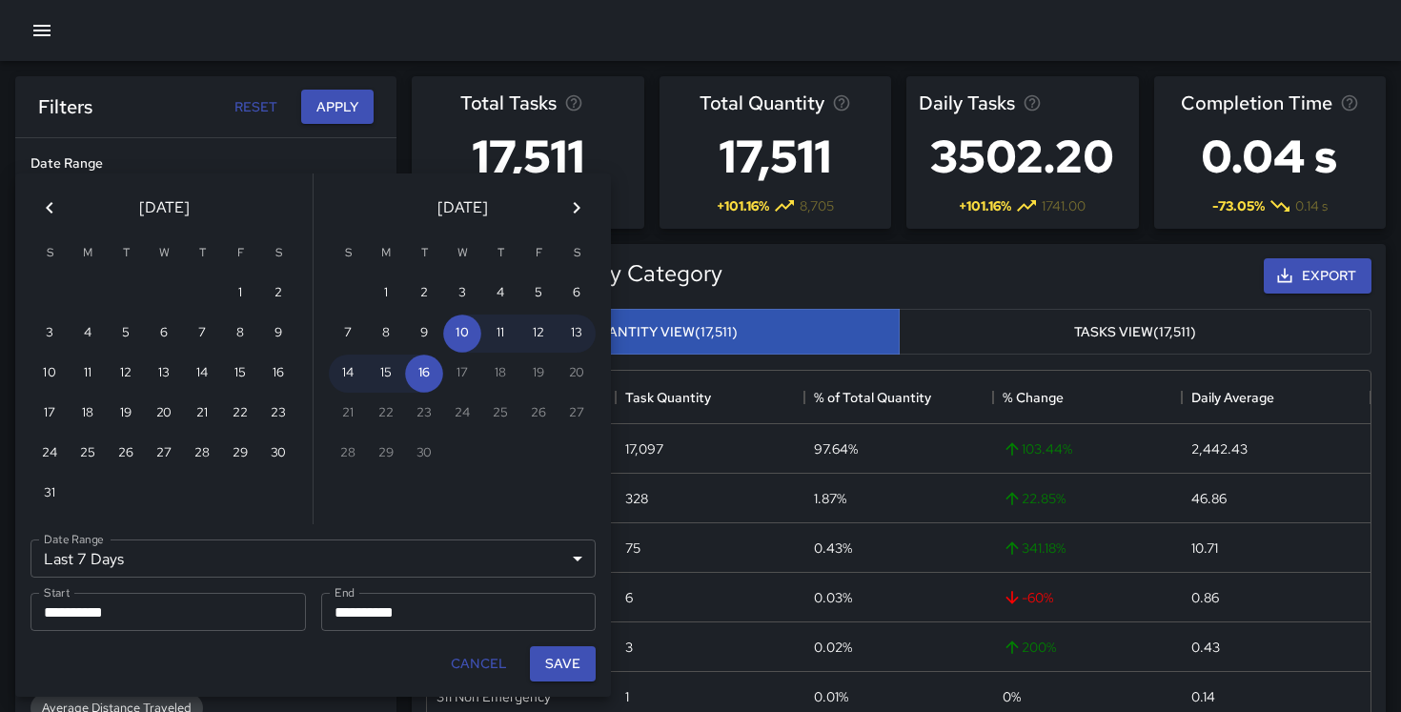
click at [56, 214] on icon "Previous month" at bounding box center [49, 207] width 23 height 23
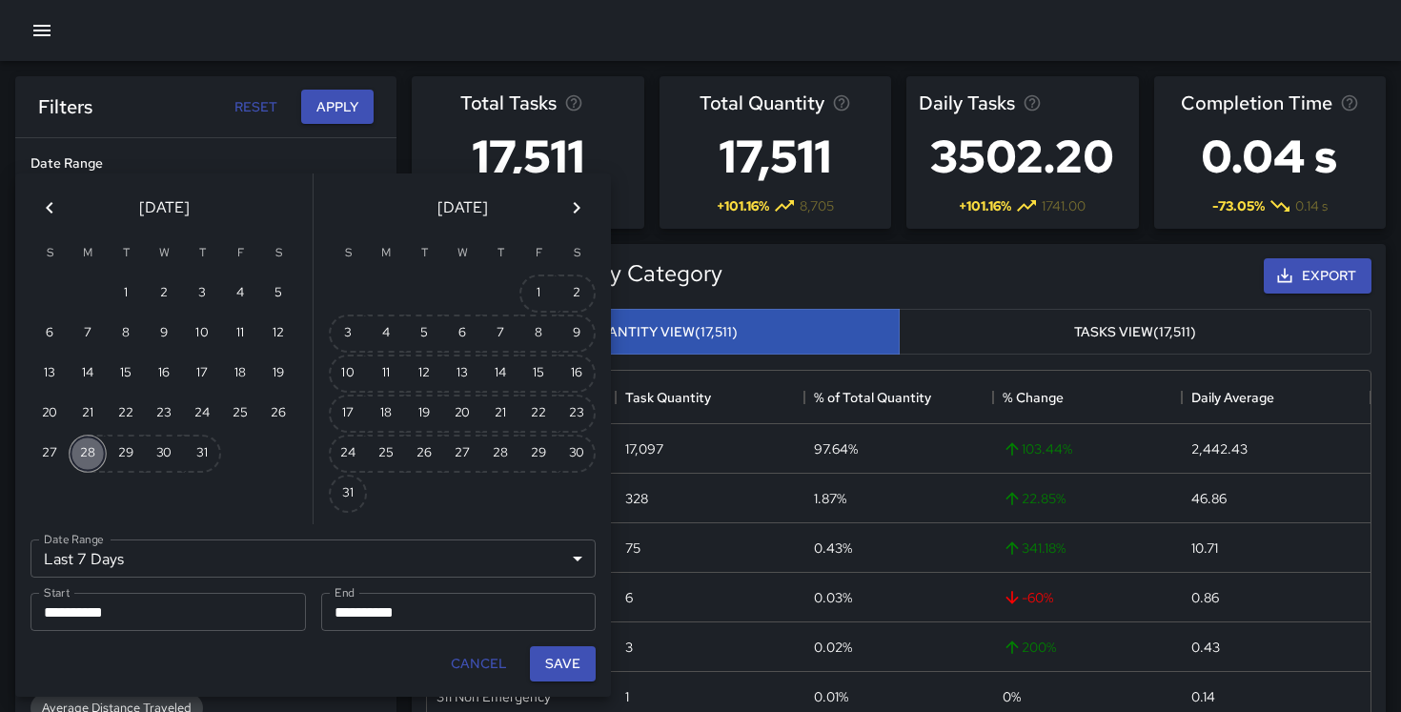
click at [87, 454] on button "28" at bounding box center [88, 453] width 38 height 38
type input "******"
type input "**********"
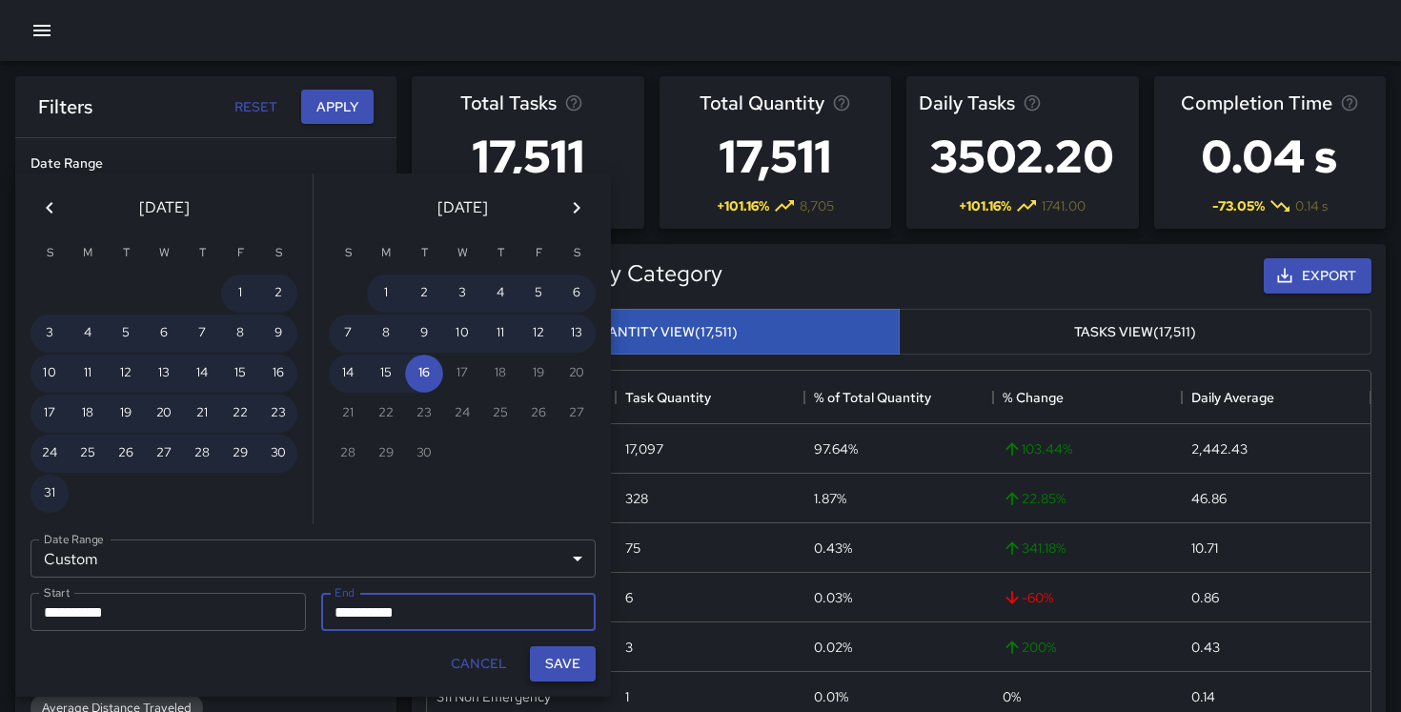
click at [569, 659] on button "Save" at bounding box center [563, 663] width 66 height 35
type input "**********"
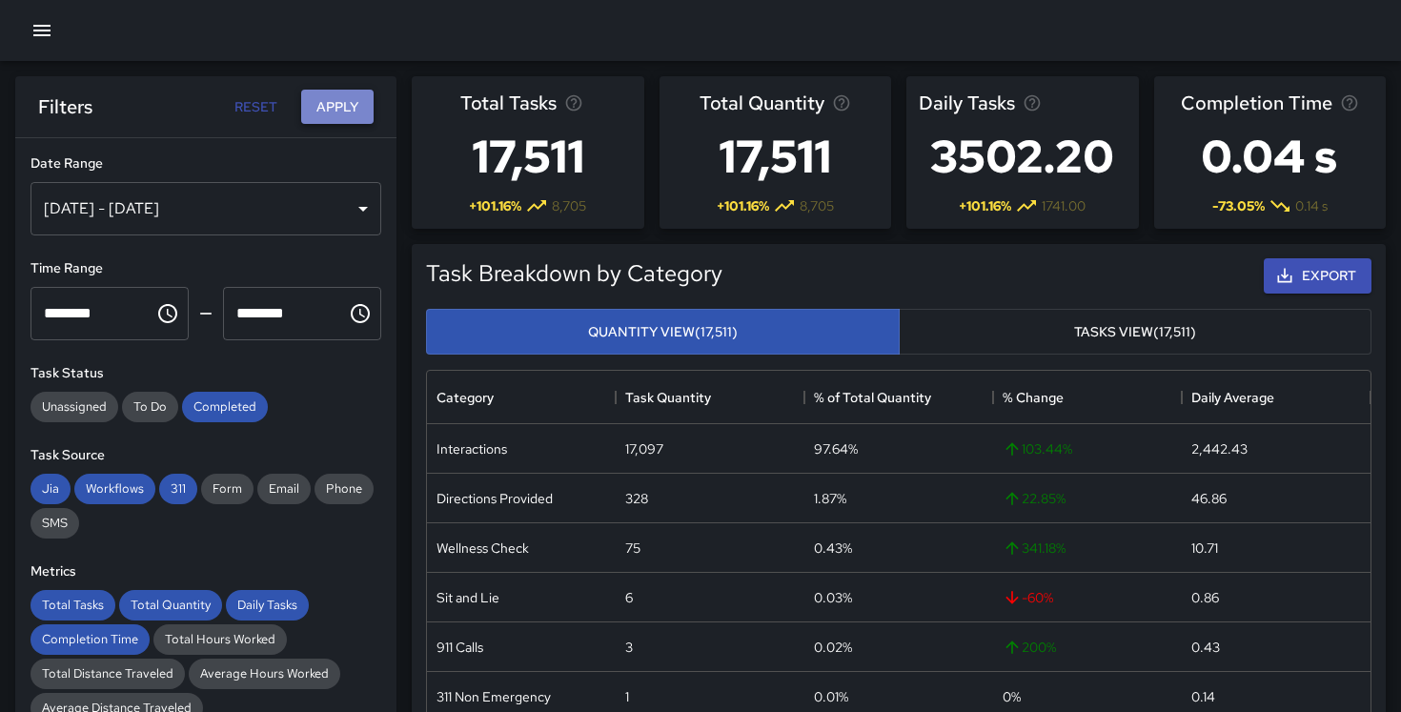
click at [315, 97] on button "Apply" at bounding box center [337, 107] width 72 height 35
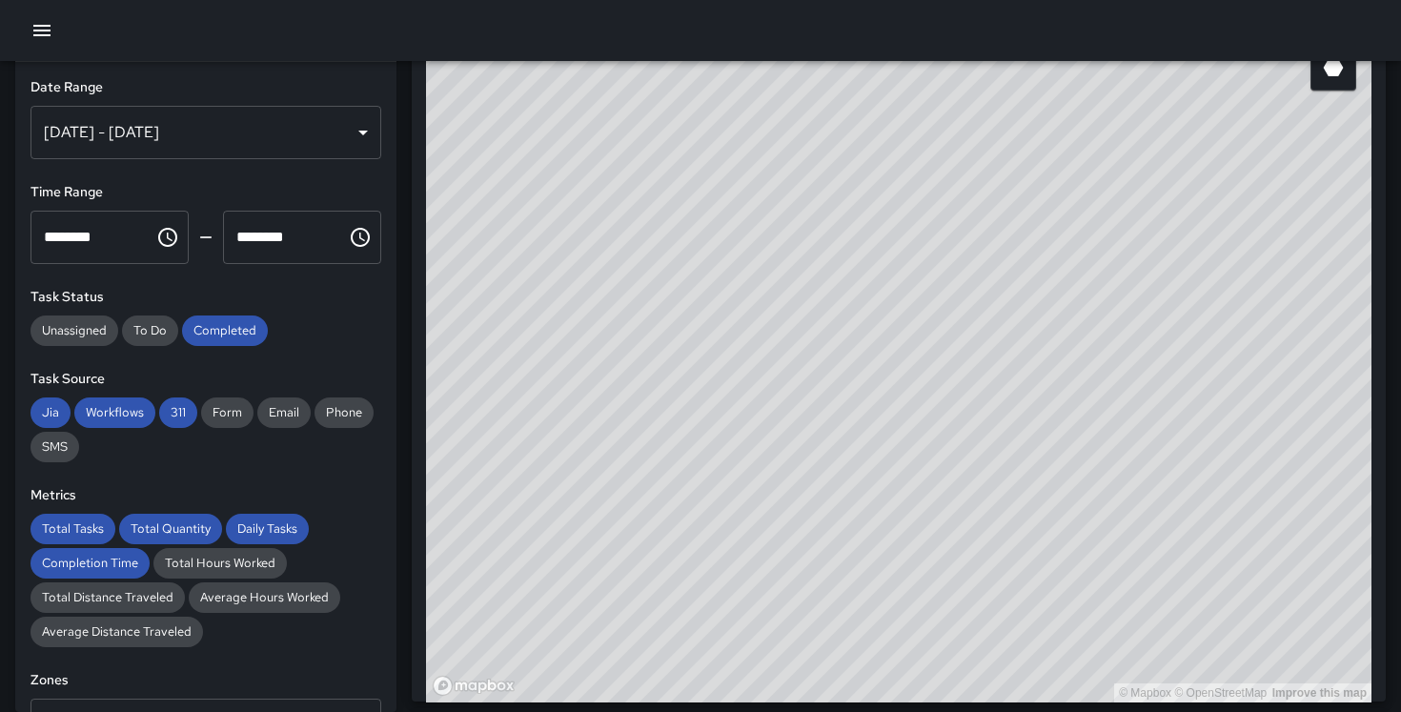
scroll to position [1166, 0]
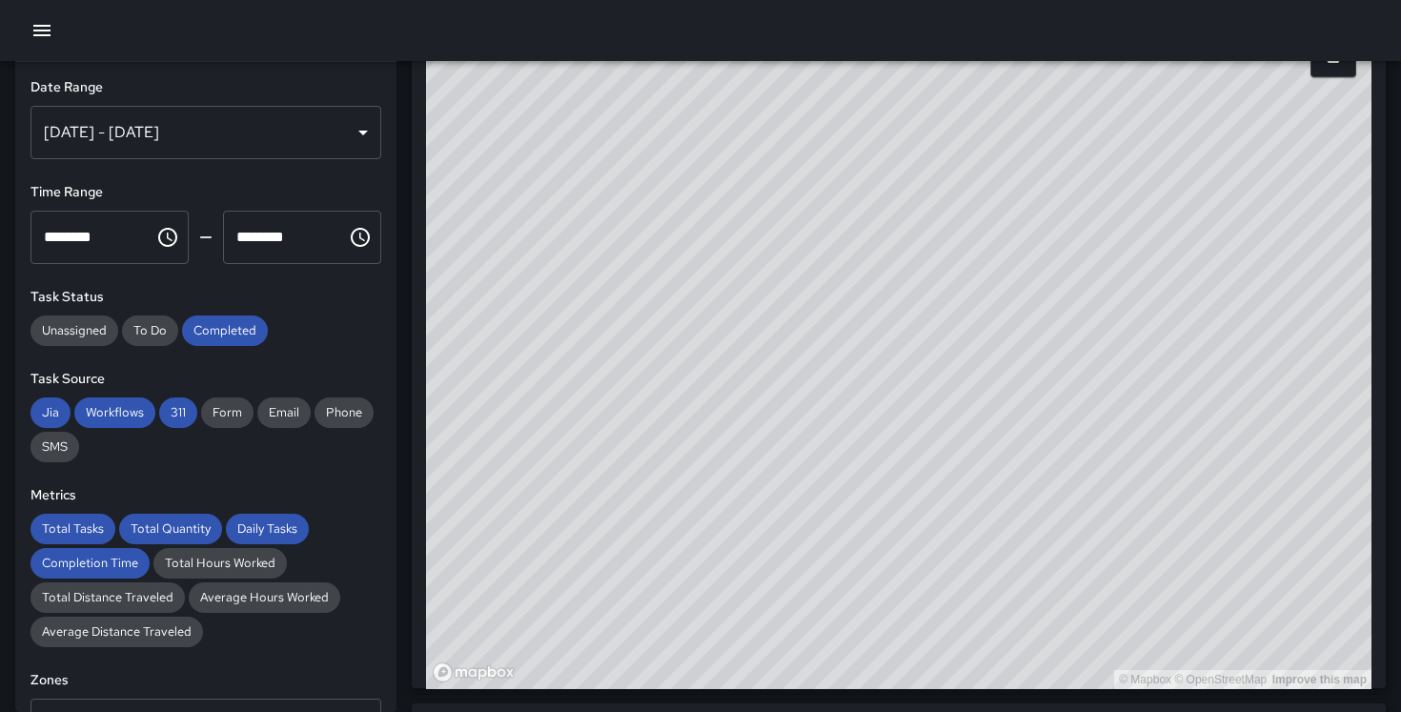
drag, startPoint x: 852, startPoint y: 316, endPoint x: 794, endPoint y: 307, distance: 58.9
click at [794, 307] on div "© Mapbox © OpenStreetMap Improve this map" at bounding box center [898, 308] width 945 height 762
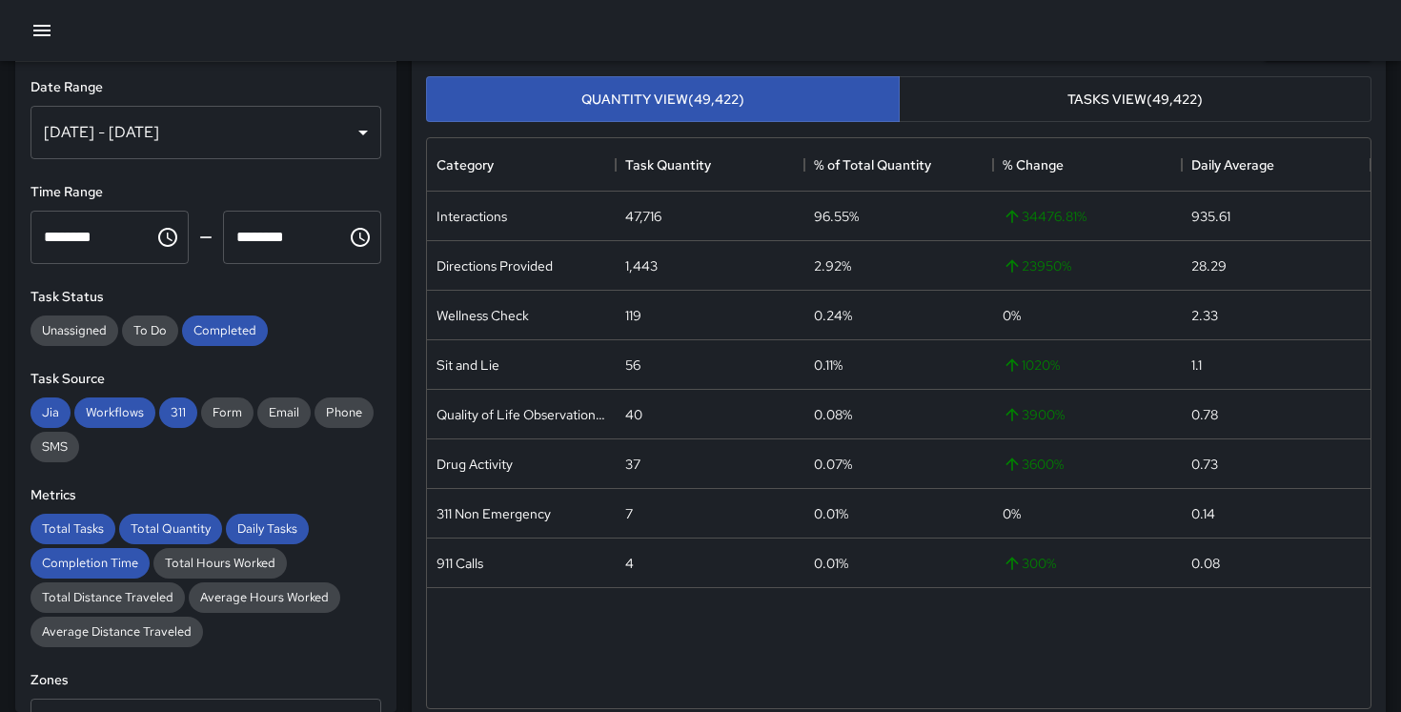
scroll to position [258, 0]
